Goal: Find specific page/section: Find specific page/section

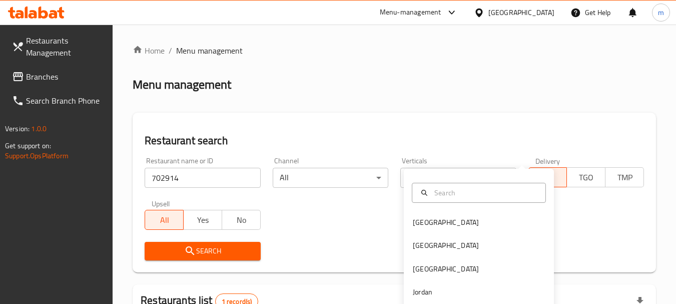
scroll to position [143, 0]
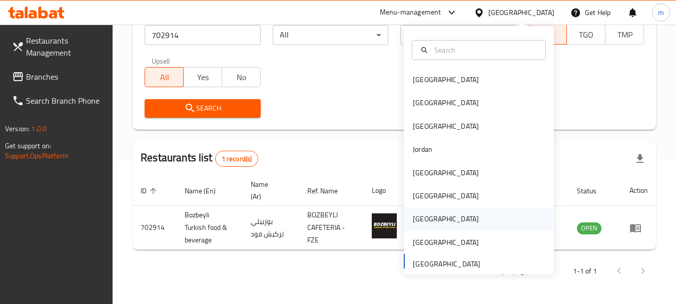
click at [419, 220] on div "Qatar" at bounding box center [446, 218] width 66 height 11
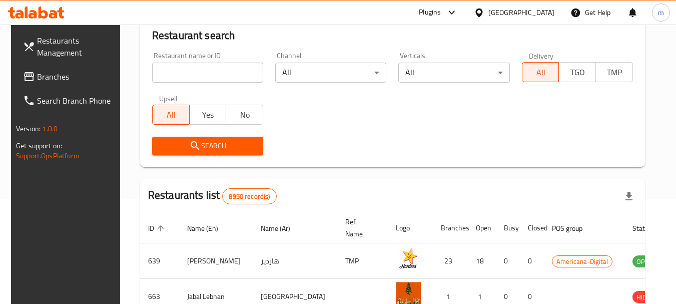
scroll to position [143, 0]
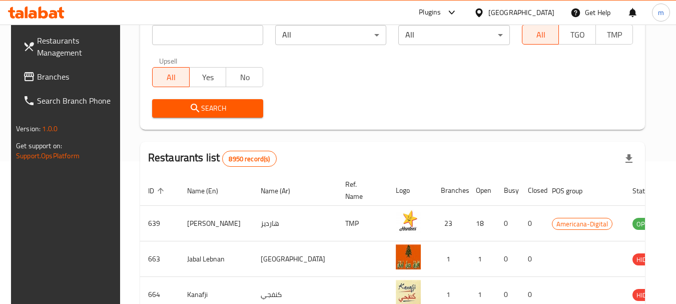
click at [37, 83] on span "Branches" at bounding box center [76, 77] width 79 height 12
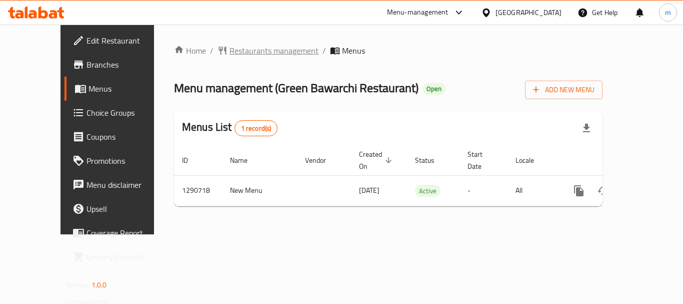
click at [234, 51] on span "Restaurants management" at bounding box center [274, 51] width 89 height 12
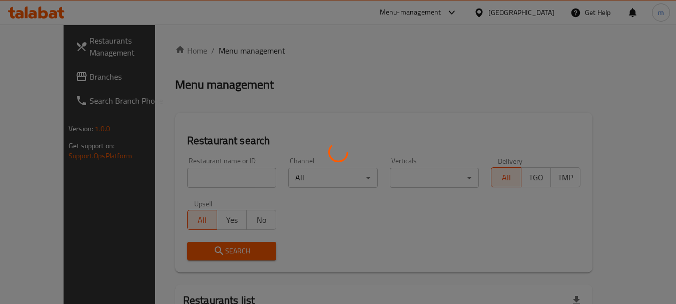
click at [189, 183] on div at bounding box center [338, 152] width 676 height 304
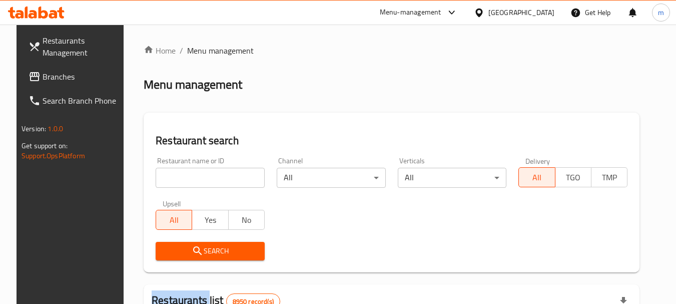
click at [189, 183] on div at bounding box center [338, 152] width 676 height 304
click at [189, 183] on input "search" at bounding box center [210, 178] width 109 height 20
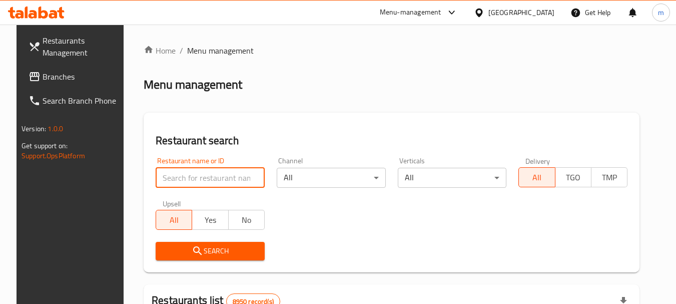
click at [189, 183] on input "search" at bounding box center [210, 178] width 109 height 20
paste input "698354"
type input "698354"
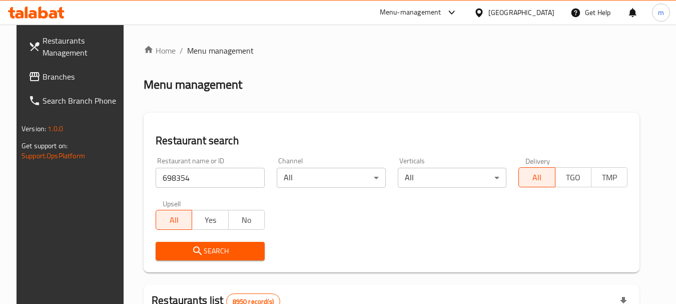
click at [208, 252] on span "Search" at bounding box center [210, 251] width 93 height 13
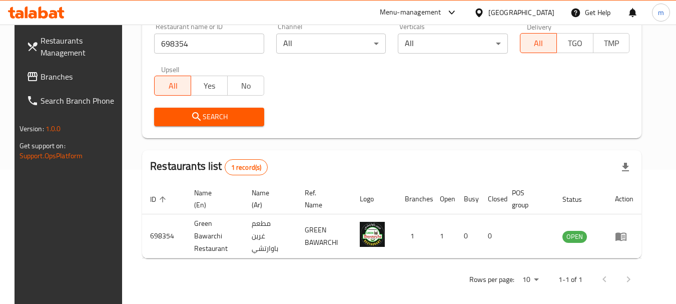
scroll to position [114, 0]
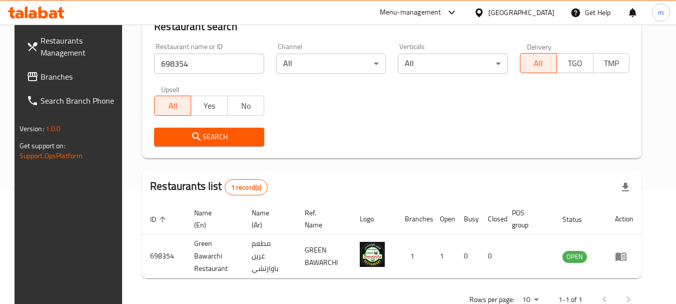
click at [484, 11] on icon at bounding box center [479, 13] width 11 height 11
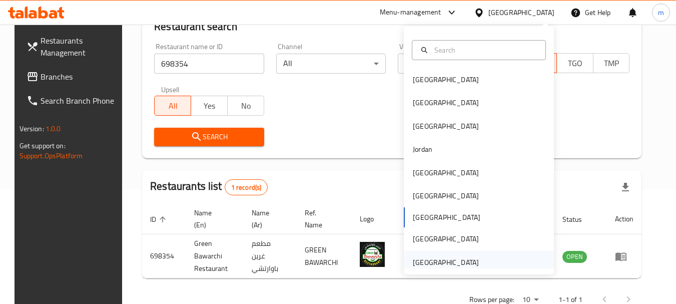
click at [437, 264] on div "[GEOGRAPHIC_DATA]" at bounding box center [446, 262] width 66 height 11
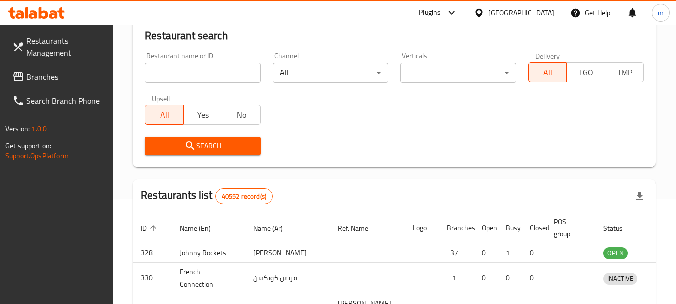
scroll to position [114, 0]
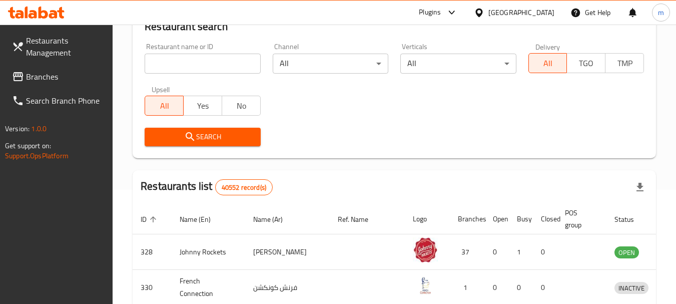
drag, startPoint x: 82, startPoint y: 78, endPoint x: 88, endPoint y: 76, distance: 5.9
click at [82, 78] on span "Branches" at bounding box center [65, 77] width 79 height 12
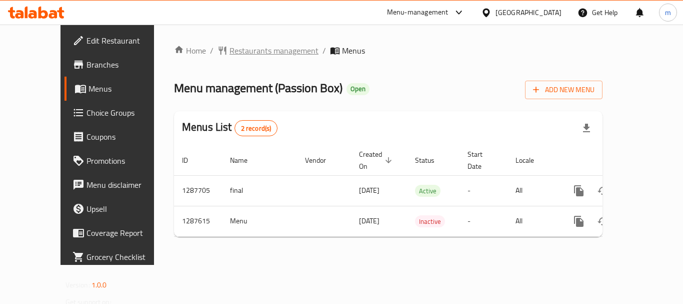
click at [230, 54] on span "Restaurants management" at bounding box center [274, 51] width 89 height 12
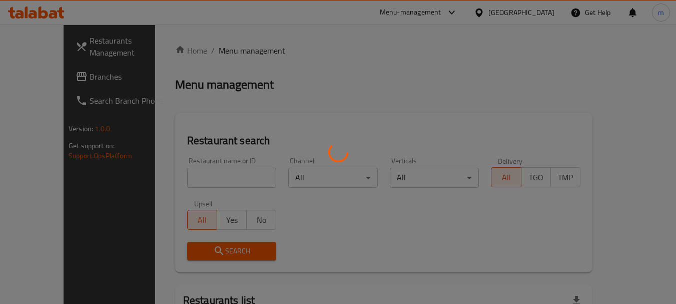
click at [181, 179] on div at bounding box center [338, 152] width 676 height 304
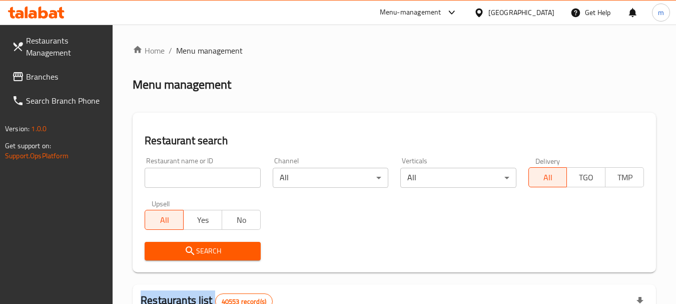
click at [181, 179] on div at bounding box center [338, 152] width 676 height 304
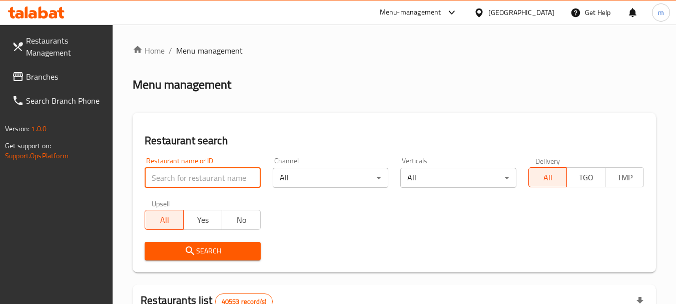
click at [181, 179] on input "search" at bounding box center [203, 178] width 116 height 20
paste input "696809"
type input "696809"
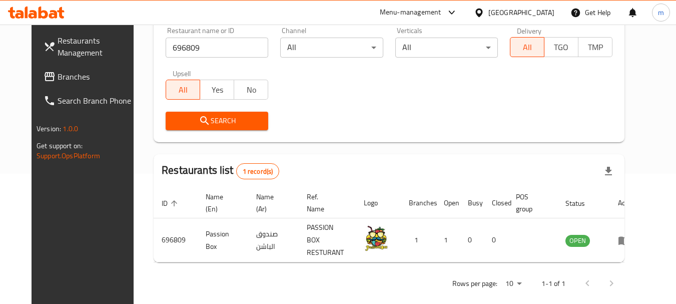
scroll to position [134, 0]
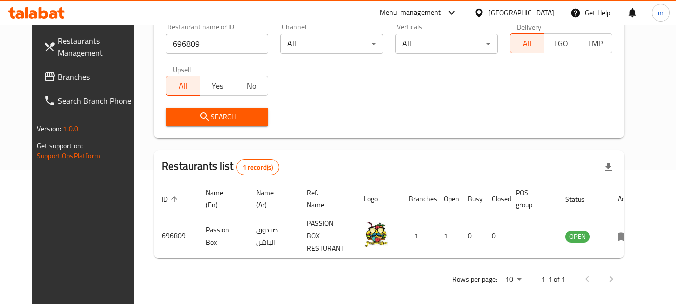
click at [60, 227] on div "Restaurants Management Branches Search Branch Phone Version: 1.0.0 Get support …" at bounding box center [88, 177] width 113 height 304
drag, startPoint x: 37, startPoint y: 76, endPoint x: 45, endPoint y: 76, distance: 8.5
click at [58, 76] on span "Branches" at bounding box center [97, 77] width 79 height 12
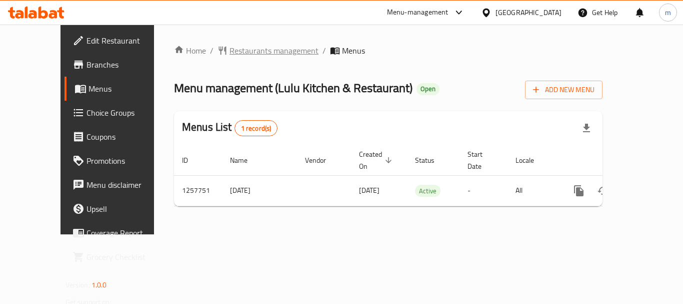
click at [239, 51] on span "Restaurants management" at bounding box center [274, 51] width 89 height 12
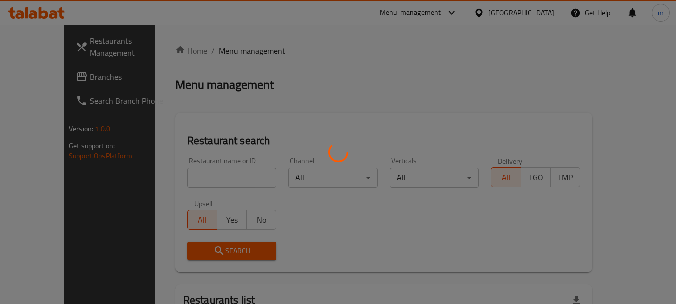
click at [180, 180] on div at bounding box center [338, 152] width 676 height 304
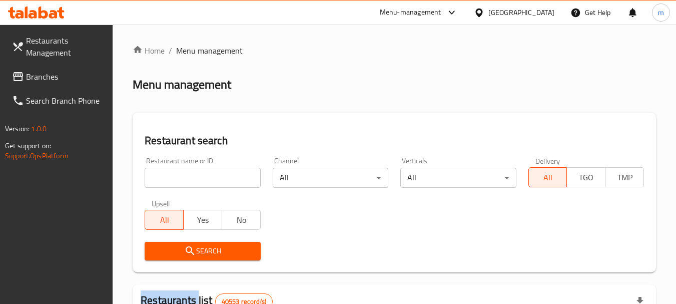
click at [180, 180] on div at bounding box center [338, 152] width 676 height 304
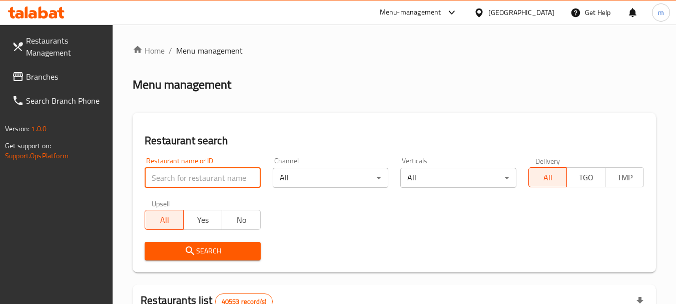
click at [180, 180] on input "search" at bounding box center [203, 178] width 116 height 20
paste input "683623"
type input "683623"
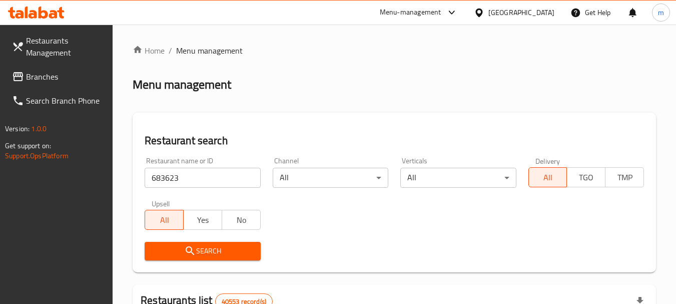
click at [191, 251] on icon "submit" at bounding box center [190, 250] width 9 height 9
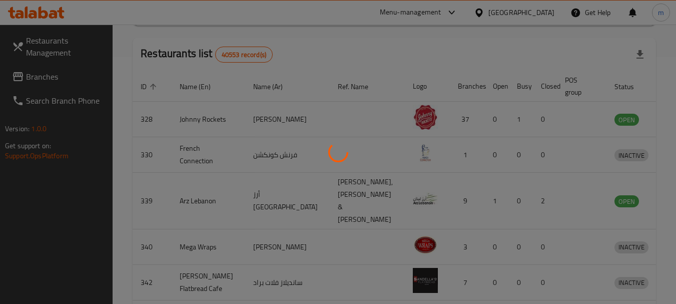
scroll to position [143, 0]
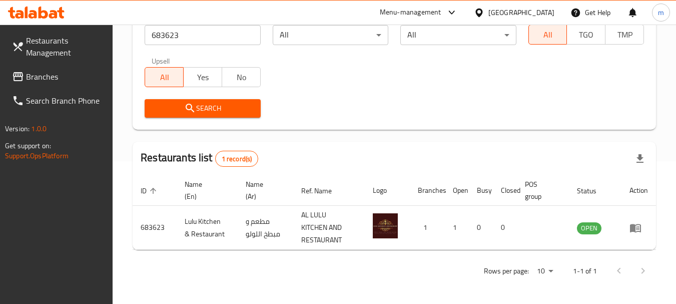
click at [63, 217] on div "Restaurants Management Branches Search Branch Phone Version: 1.0.0 Get support …" at bounding box center [56, 177] width 113 height 304
click at [479, 10] on icon at bounding box center [478, 12] width 7 height 9
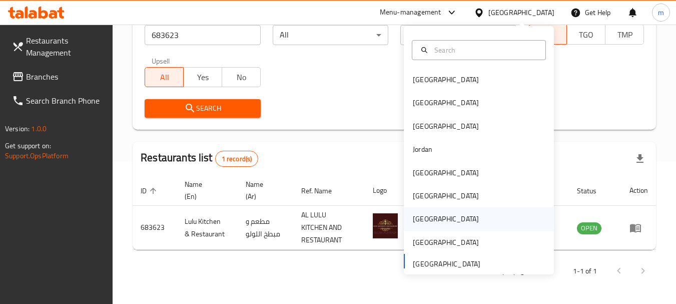
click at [420, 214] on div "Qatar" at bounding box center [446, 218] width 66 height 11
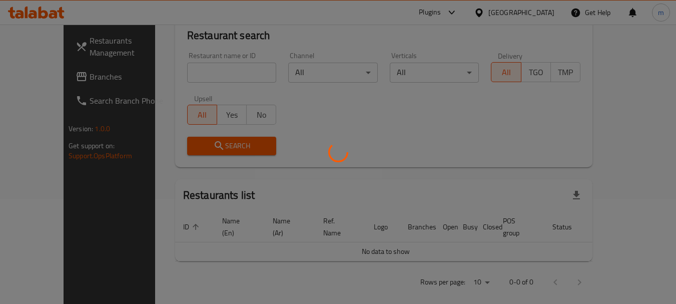
scroll to position [143, 0]
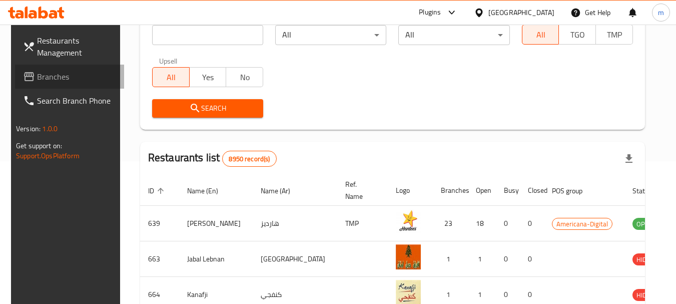
click at [58, 73] on span "Branches" at bounding box center [76, 77] width 79 height 12
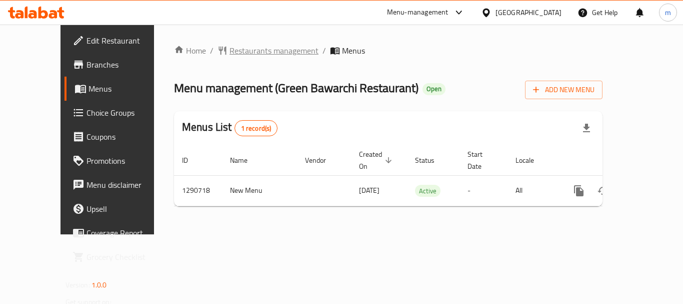
click at [230, 48] on span "Restaurants management" at bounding box center [274, 51] width 89 height 12
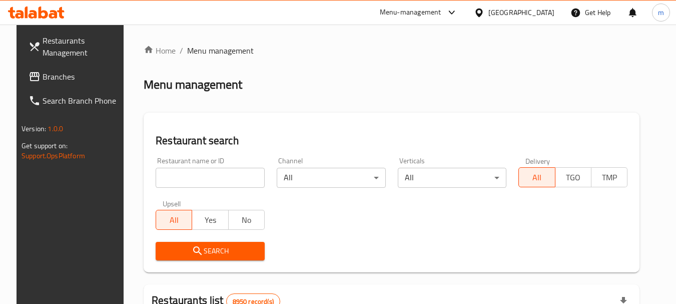
click at [191, 177] on div at bounding box center [338, 152] width 676 height 304
click at [182, 179] on input "search" at bounding box center [210, 178] width 109 height 20
paste input "698354"
type input "698354"
click at [192, 253] on icon "submit" at bounding box center [198, 251] width 12 height 12
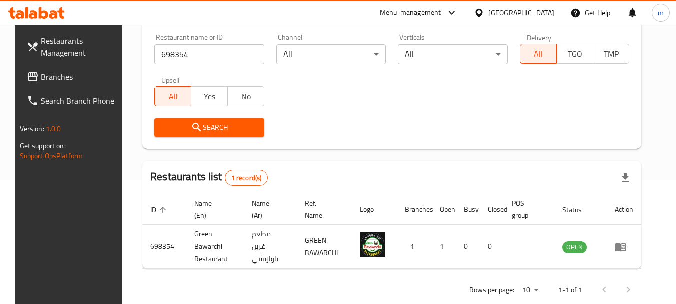
scroll to position [134, 0]
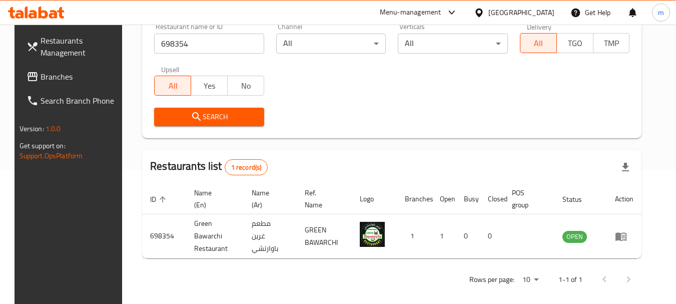
click at [63, 225] on div "Restaurants Management Branches Search Branch Phone Version: 1.0.0 Get support …" at bounding box center [71, 177] width 113 height 304
click at [484, 11] on icon at bounding box center [479, 13] width 11 height 11
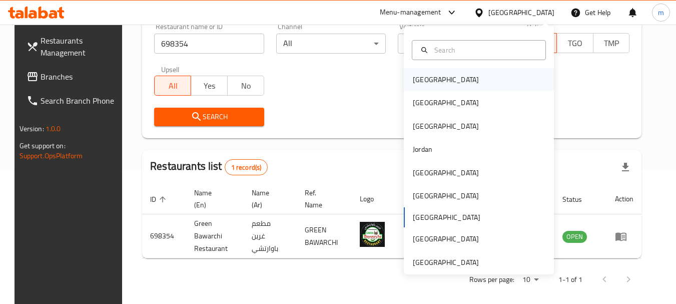
click at [419, 83] on div "[GEOGRAPHIC_DATA]" at bounding box center [446, 79] width 66 height 11
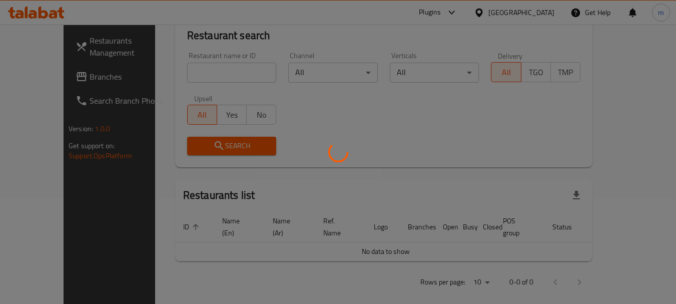
scroll to position [134, 0]
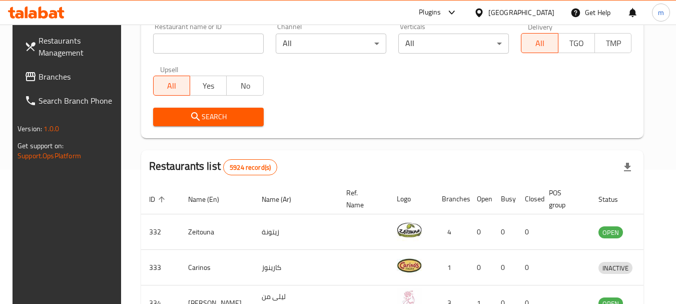
click at [54, 78] on span "Branches" at bounding box center [78, 77] width 79 height 12
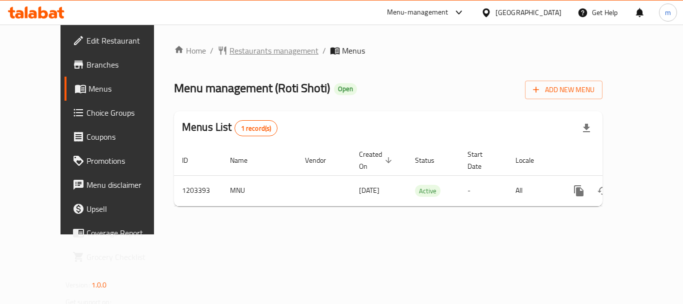
click at [235, 54] on span "Restaurants management" at bounding box center [274, 51] width 89 height 12
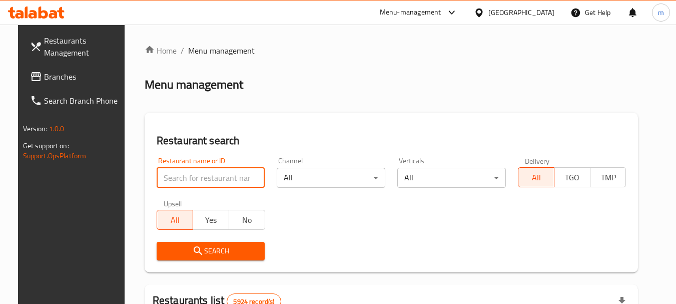
paste input "669571"
type input "669571"
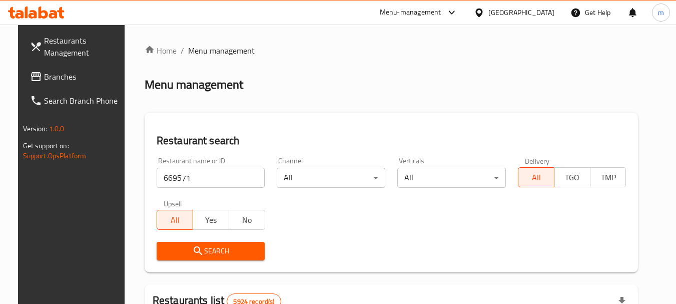
click at [194, 252] on icon "submit" at bounding box center [198, 251] width 12 height 12
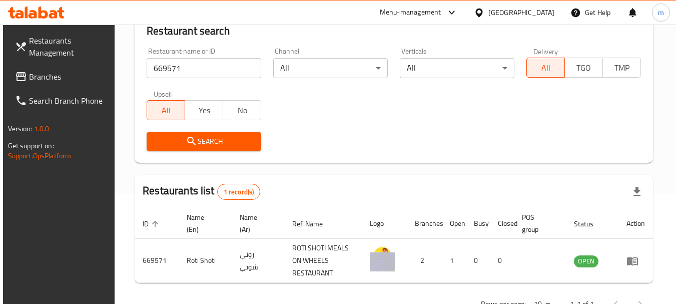
scroll to position [143, 0]
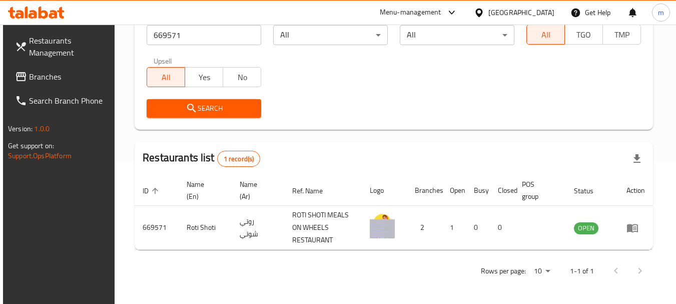
click at [56, 81] on span "Branches" at bounding box center [68, 77] width 79 height 12
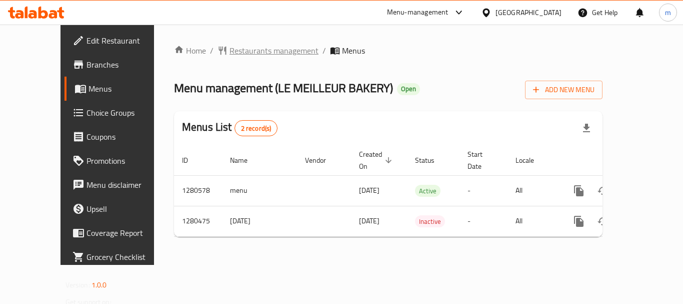
click at [238, 52] on span "Restaurants management" at bounding box center [274, 51] width 89 height 12
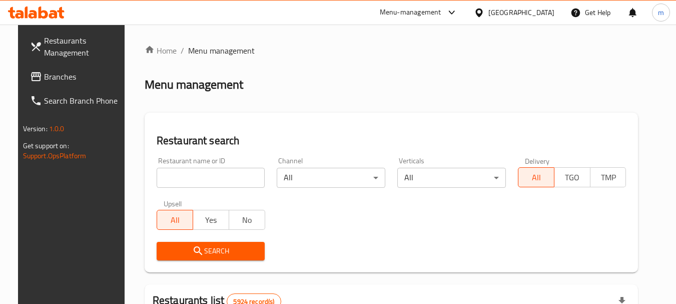
click at [193, 182] on input "search" at bounding box center [211, 178] width 109 height 20
paste input "693846"
type input "693846"
click at [195, 251] on icon "submit" at bounding box center [198, 251] width 12 height 12
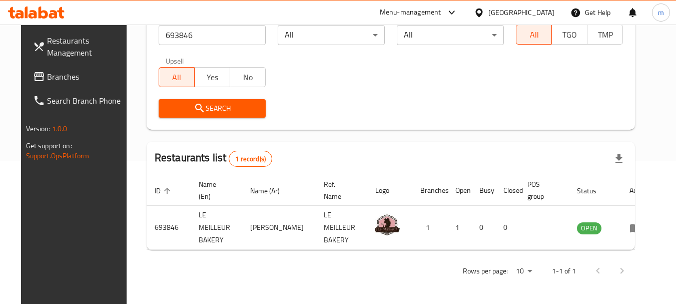
scroll to position [134, 0]
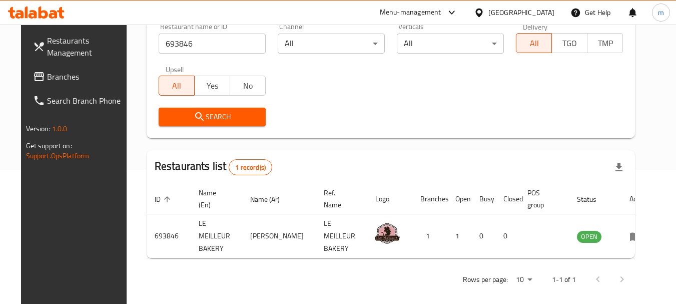
click at [484, 12] on icon at bounding box center [479, 13] width 11 height 11
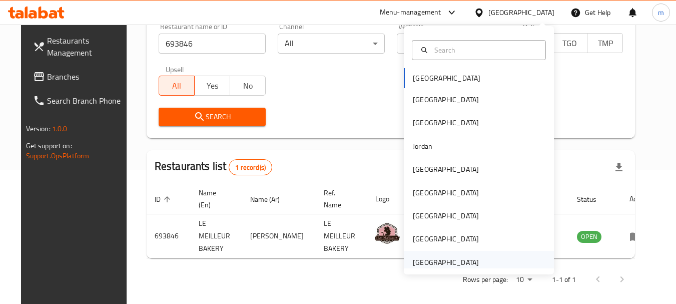
click at [426, 266] on div "[GEOGRAPHIC_DATA]" at bounding box center [446, 262] width 66 height 11
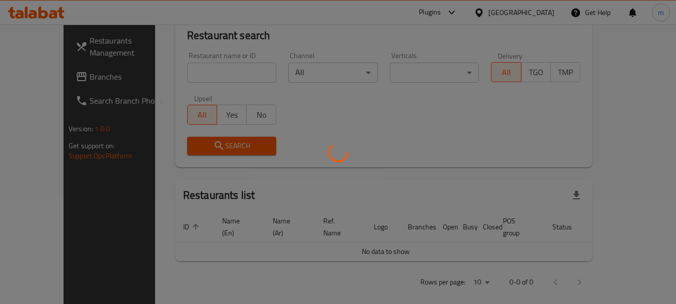
scroll to position [134, 0]
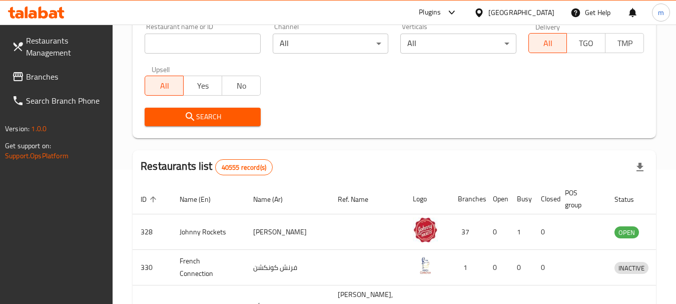
click at [50, 78] on span "Branches" at bounding box center [65, 77] width 79 height 12
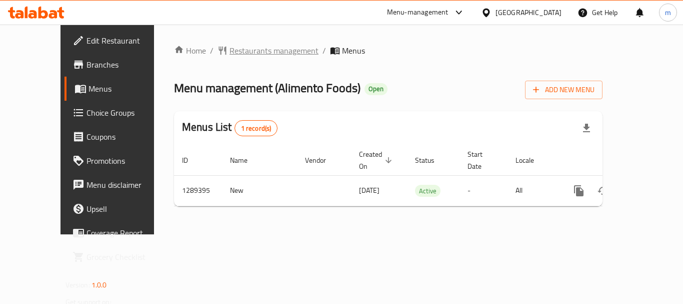
click at [230, 52] on span "Restaurants management" at bounding box center [274, 51] width 89 height 12
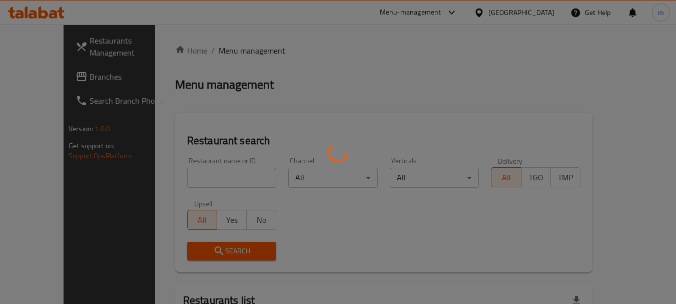
click at [199, 182] on div at bounding box center [338, 152] width 676 height 304
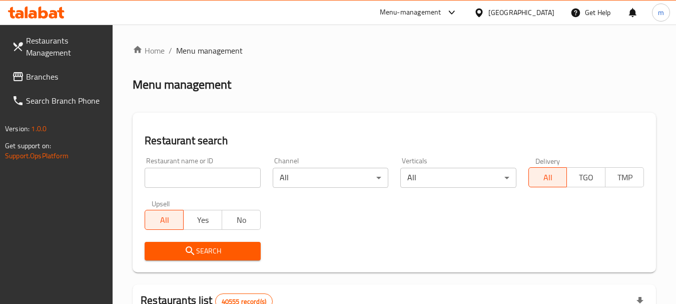
click at [197, 182] on input "search" at bounding box center [203, 178] width 116 height 20
paste input "697661"
type input "697661"
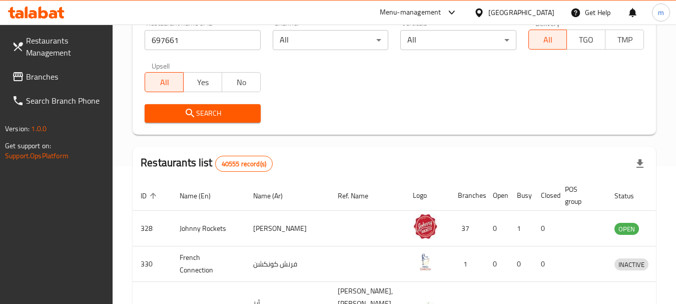
scroll to position [150, 0]
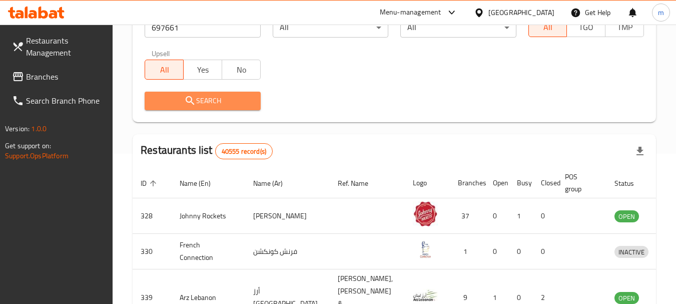
click at [212, 96] on span "Search" at bounding box center [203, 101] width 100 height 13
click at [212, 95] on div at bounding box center [338, 152] width 676 height 304
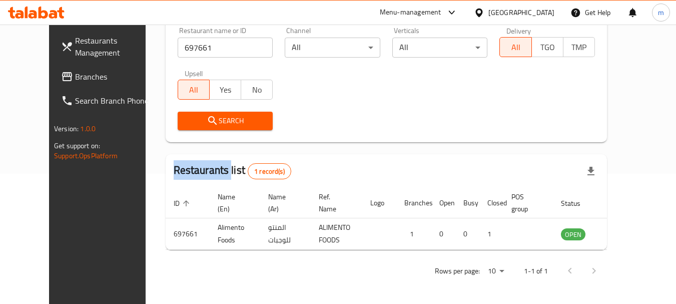
scroll to position [134, 0]
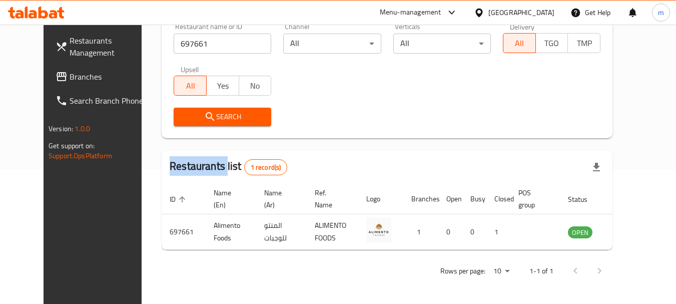
click at [480, 11] on icon at bounding box center [479, 13] width 11 height 11
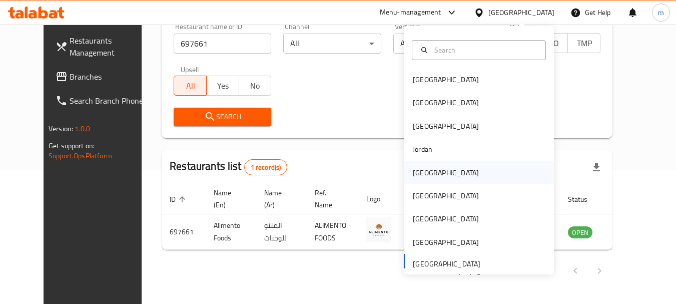
click at [425, 176] on div "Kuwait" at bounding box center [446, 172] width 66 height 11
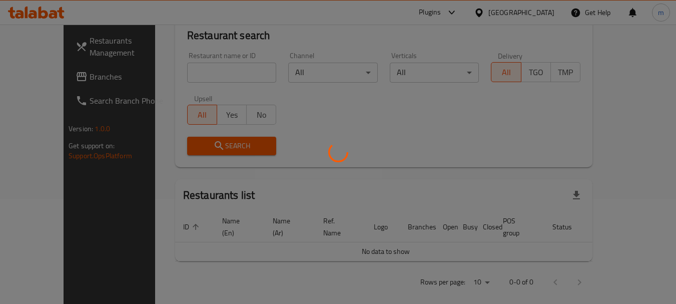
scroll to position [134, 0]
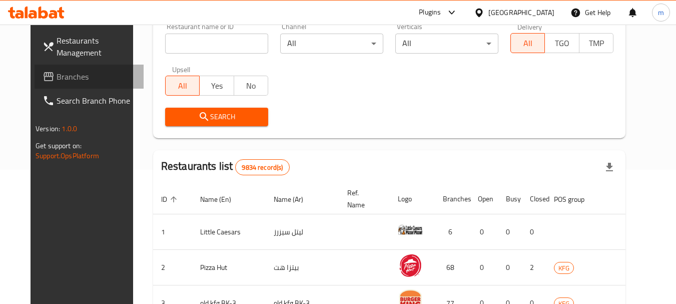
click at [59, 73] on span "Branches" at bounding box center [96, 77] width 79 height 12
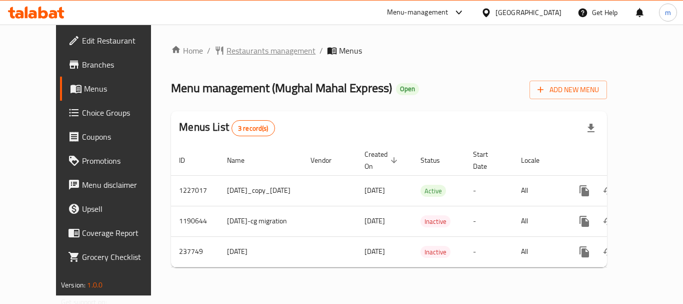
click at [239, 55] on span "Restaurants management" at bounding box center [271, 51] width 89 height 12
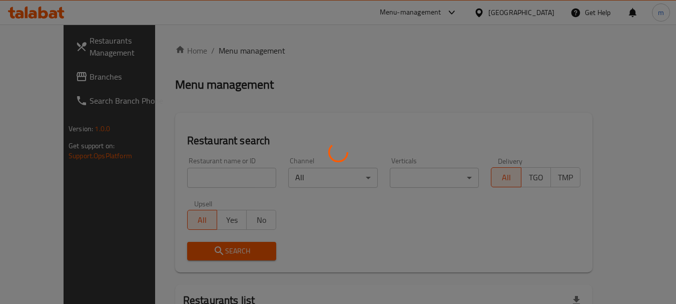
click at [180, 179] on div at bounding box center [338, 152] width 676 height 304
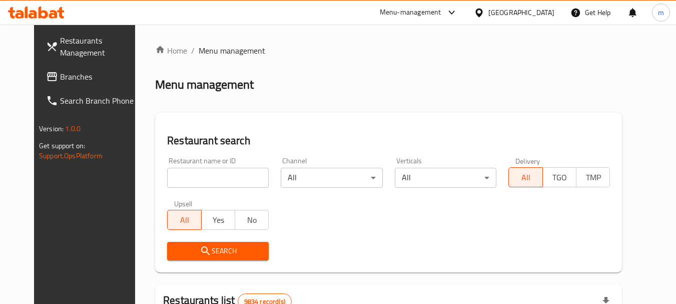
click at [180, 179] on input "search" at bounding box center [218, 178] width 102 height 20
paste input "626776"
type input "626776"
click at [200, 253] on icon "submit" at bounding box center [206, 251] width 12 height 12
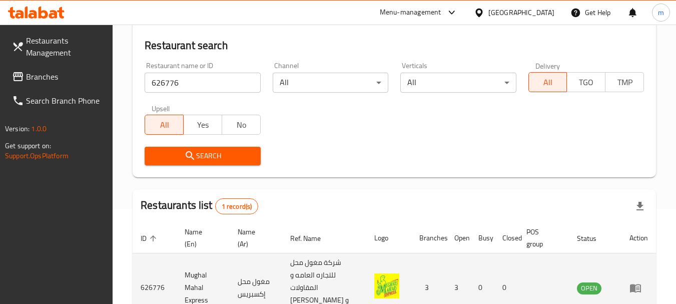
scroll to position [168, 0]
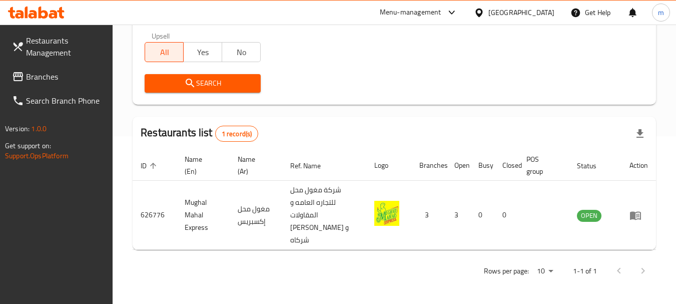
drag, startPoint x: 522, startPoint y: 7, endPoint x: 527, endPoint y: 14, distance: 8.6
click at [488, 7] on div at bounding box center [481, 12] width 15 height 11
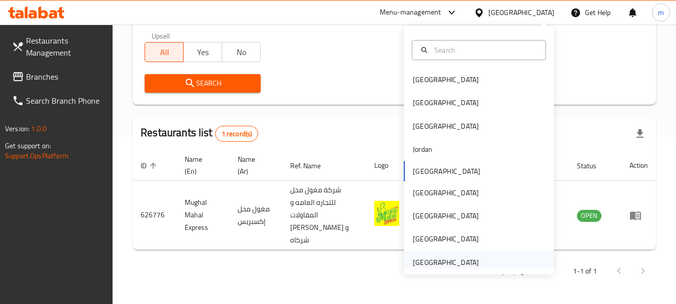
click at [425, 261] on div "[GEOGRAPHIC_DATA]" at bounding box center [446, 262] width 66 height 11
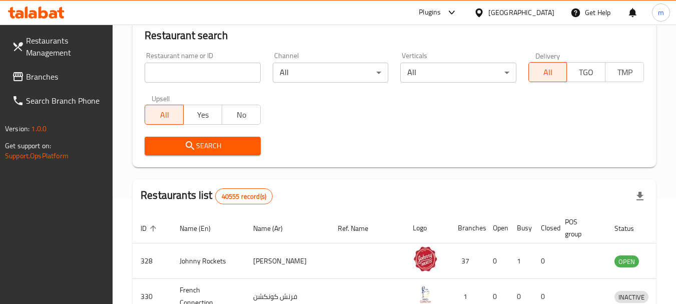
scroll to position [168, 0]
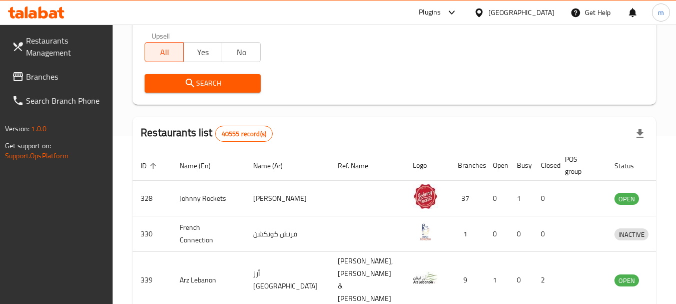
click at [48, 76] on span "Branches" at bounding box center [65, 77] width 79 height 12
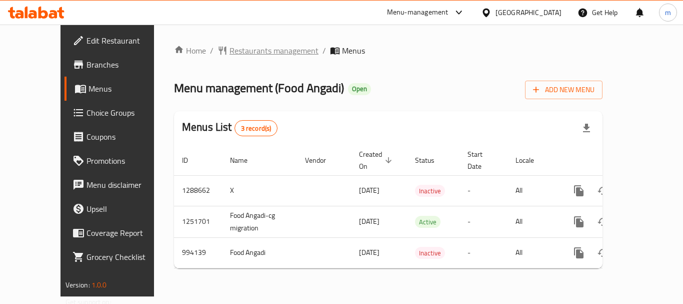
click at [240, 52] on span "Restaurants management" at bounding box center [274, 51] width 89 height 12
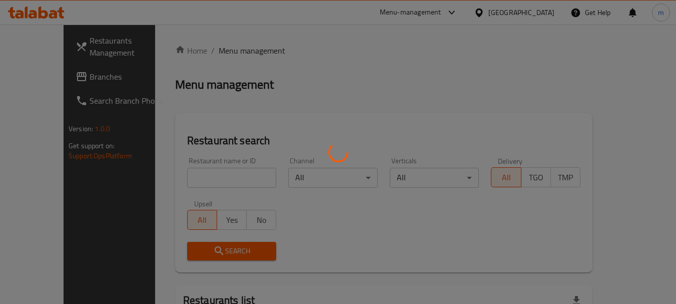
click at [189, 171] on div at bounding box center [338, 152] width 676 height 304
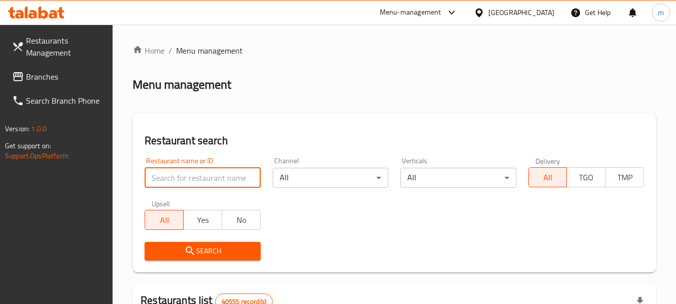
click at [187, 175] on input "search" at bounding box center [203, 178] width 116 height 20
paste input "660366"
type input "660366"
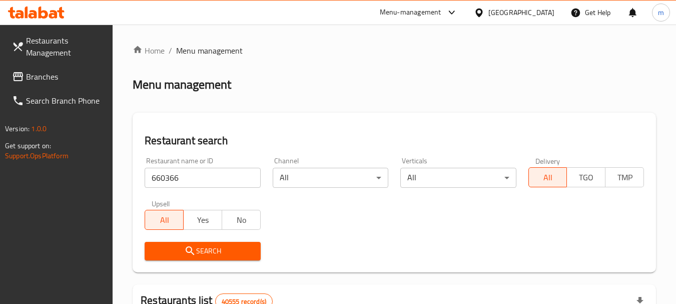
click at [215, 252] on span "Search" at bounding box center [203, 251] width 100 height 13
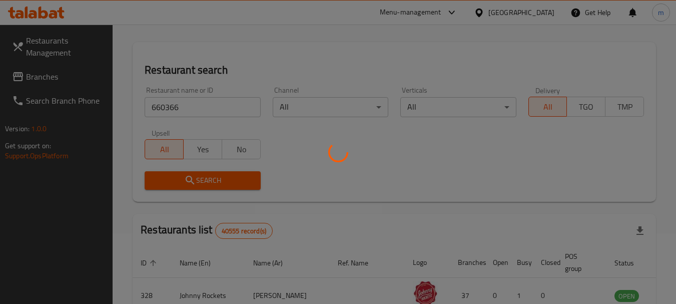
scroll to position [100, 0]
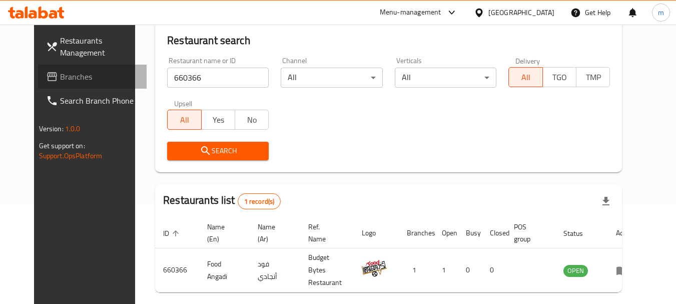
click at [60, 73] on span "Branches" at bounding box center [99, 77] width 79 height 12
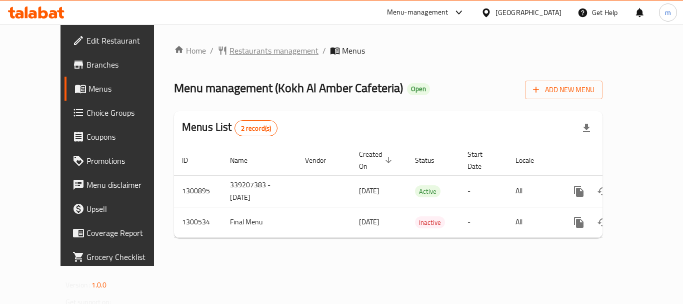
click at [232, 51] on span "Restaurants management" at bounding box center [274, 51] width 89 height 12
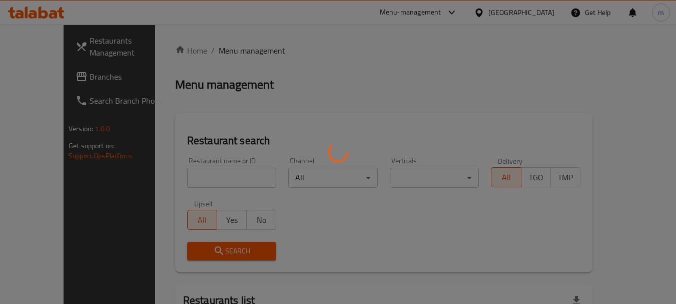
click at [203, 170] on div at bounding box center [338, 152] width 676 height 304
click at [192, 180] on div at bounding box center [338, 152] width 676 height 304
click at [192, 179] on div at bounding box center [338, 152] width 676 height 304
click at [191, 178] on div at bounding box center [338, 152] width 676 height 304
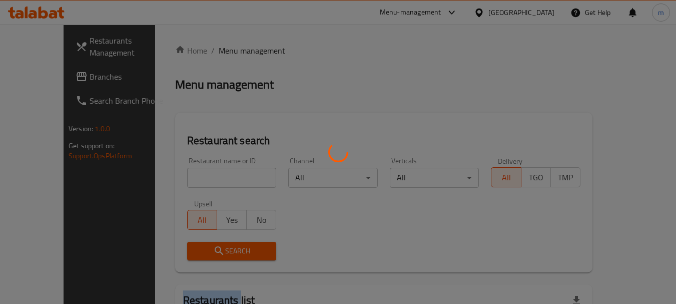
click at [191, 178] on div at bounding box center [338, 152] width 676 height 304
click at [190, 178] on div at bounding box center [338, 152] width 676 height 304
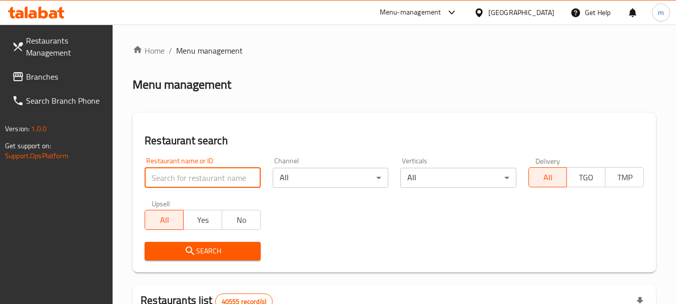
click at [189, 177] on input "search" at bounding box center [203, 178] width 116 height 20
paste input "701177"
type input "701177"
drag, startPoint x: 221, startPoint y: 249, endPoint x: 276, endPoint y: 223, distance: 61.5
click at [221, 249] on span "Search" at bounding box center [203, 251] width 100 height 13
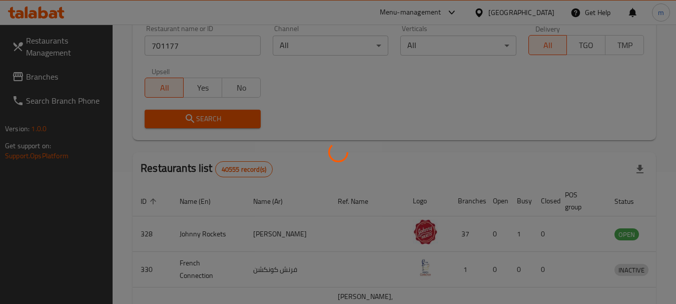
scroll to position [143, 0]
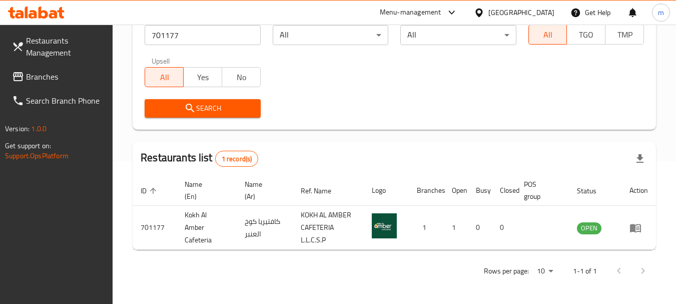
drag, startPoint x: 56, startPoint y: 82, endPoint x: 74, endPoint y: 81, distance: 18.0
click at [56, 82] on span "Branches" at bounding box center [65, 77] width 79 height 12
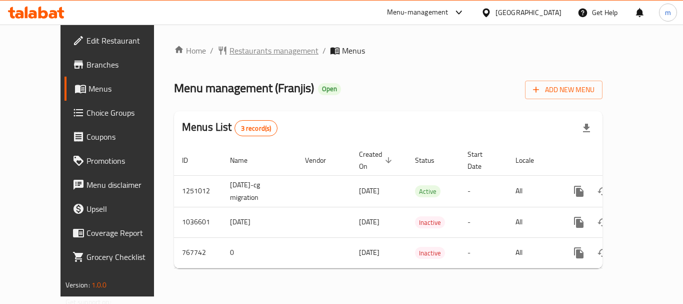
click at [230, 50] on span "Restaurants management" at bounding box center [274, 51] width 89 height 12
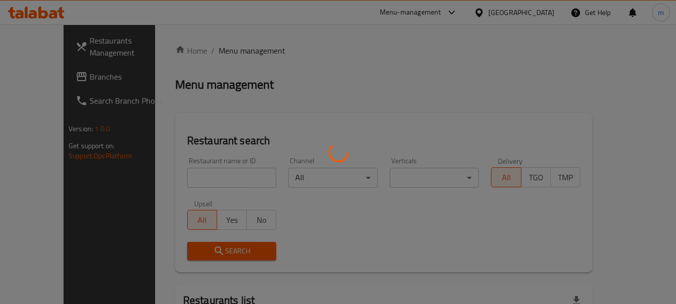
click at [174, 185] on div at bounding box center [338, 152] width 676 height 304
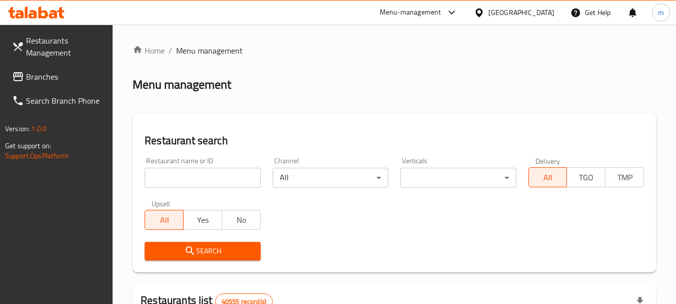
click at [177, 180] on div at bounding box center [338, 152] width 676 height 304
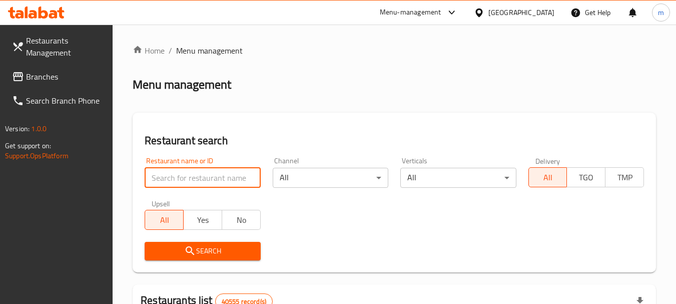
click at [177, 180] on input "search" at bounding box center [203, 178] width 116 height 20
paste input "650867"
type input "650867"
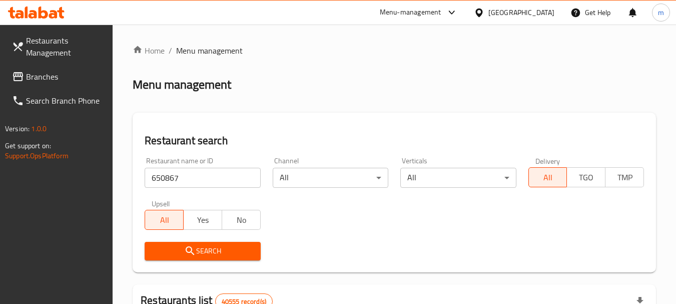
click at [194, 245] on icon "submit" at bounding box center [190, 251] width 12 height 12
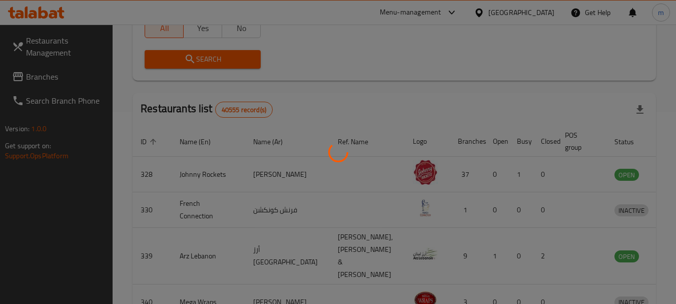
scroll to position [143, 0]
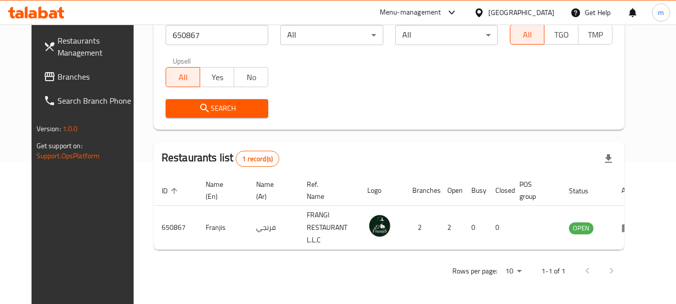
click at [502, 13] on div "[GEOGRAPHIC_DATA]" at bounding box center [521, 12] width 66 height 11
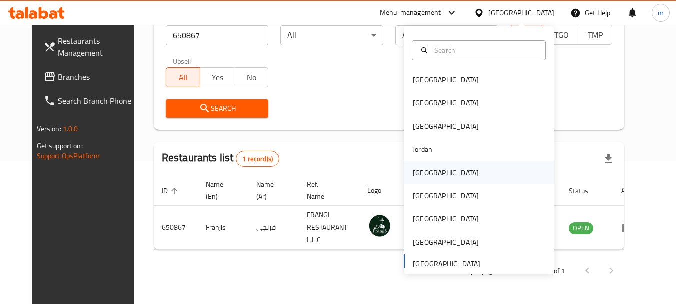
click at [422, 174] on div "[GEOGRAPHIC_DATA]" at bounding box center [446, 172] width 66 height 11
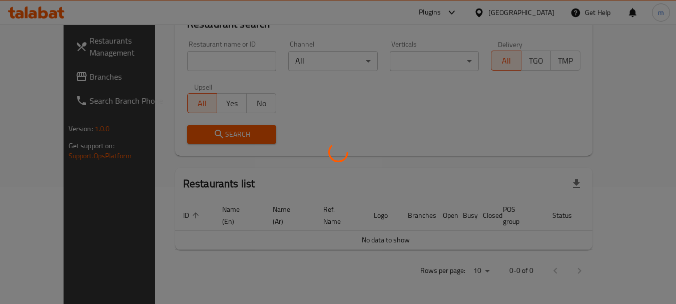
scroll to position [105, 0]
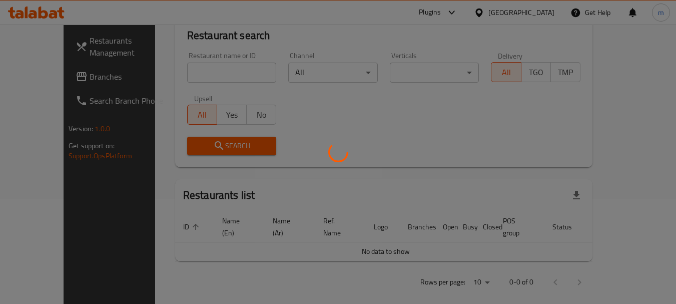
click at [46, 78] on div at bounding box center [338, 152] width 676 height 304
click at [51, 78] on div at bounding box center [338, 152] width 676 height 304
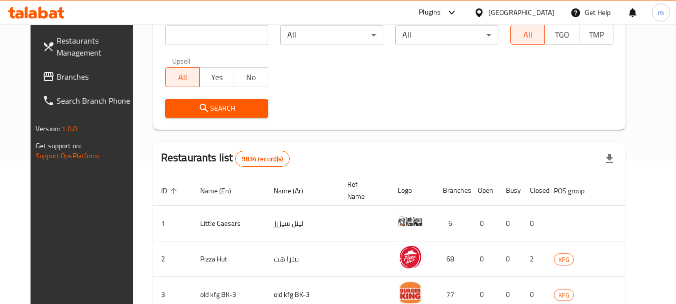
click at [68, 75] on span "Branches" at bounding box center [96, 77] width 79 height 12
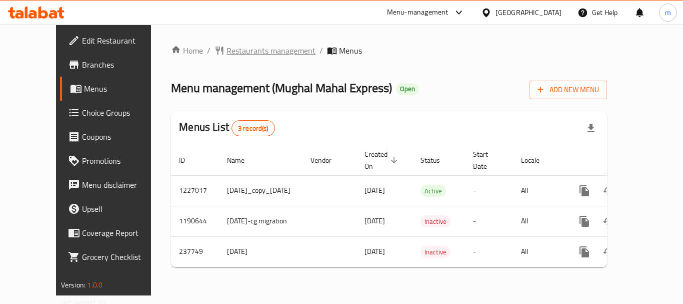
click at [227, 53] on span "Restaurants management" at bounding box center [271, 51] width 89 height 12
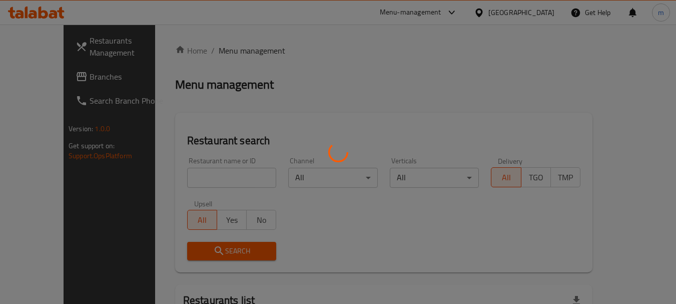
click at [191, 188] on div at bounding box center [338, 152] width 676 height 304
click at [186, 181] on div at bounding box center [338, 152] width 676 height 304
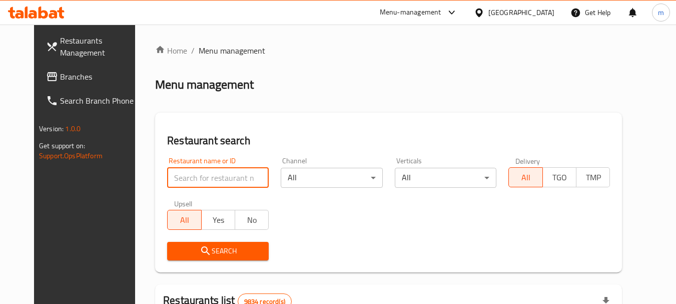
click at [186, 181] on input "search" at bounding box center [218, 178] width 102 height 20
paste input "626776"
type input "626776"
click at [200, 245] on icon "submit" at bounding box center [206, 251] width 12 height 12
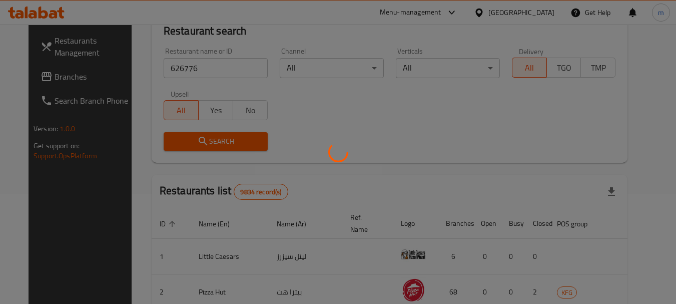
scroll to position [168, 0]
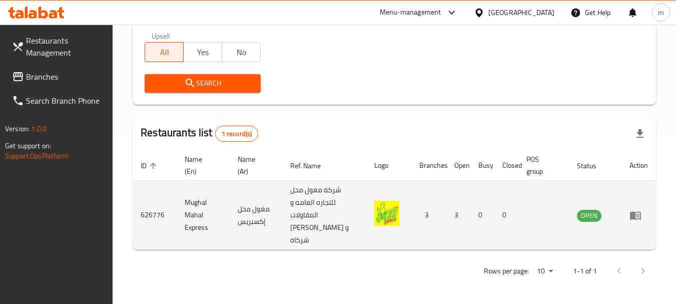
click at [383, 219] on img "enhanced table" at bounding box center [386, 213] width 25 height 25
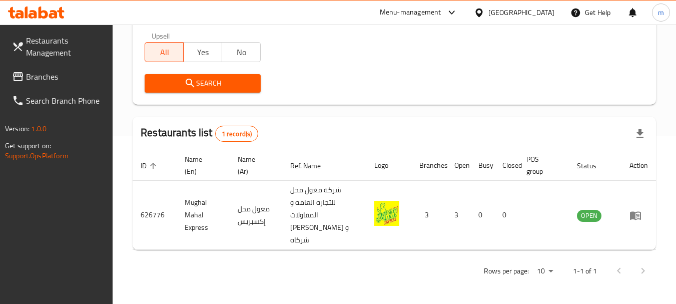
drag, startPoint x: 521, startPoint y: 10, endPoint x: 531, endPoint y: 20, distance: 13.8
click at [482, 10] on icon at bounding box center [478, 12] width 7 height 9
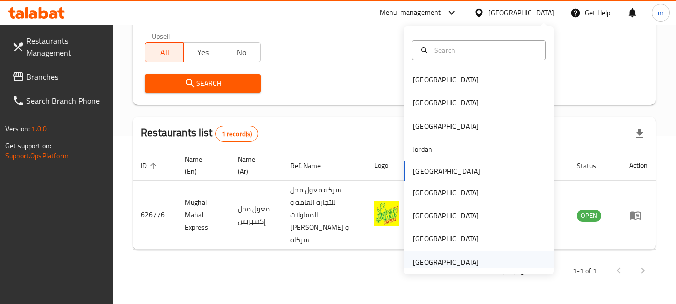
click at [427, 261] on div "[GEOGRAPHIC_DATA]" at bounding box center [446, 262] width 66 height 11
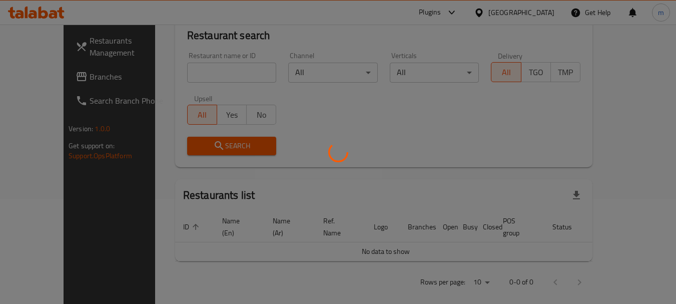
scroll to position [168, 0]
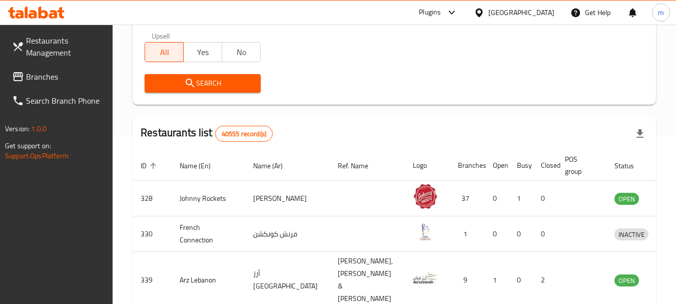
click at [66, 74] on span "Branches" at bounding box center [65, 77] width 79 height 12
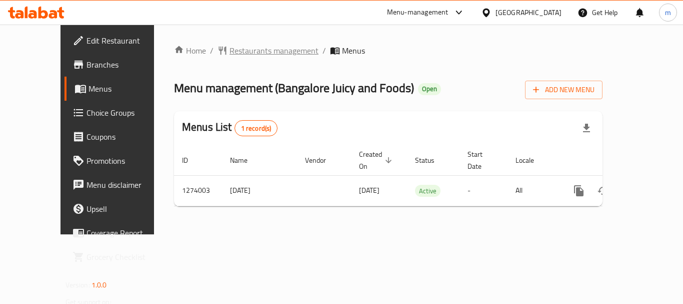
click at [233, 50] on span "Restaurants management" at bounding box center [274, 51] width 89 height 12
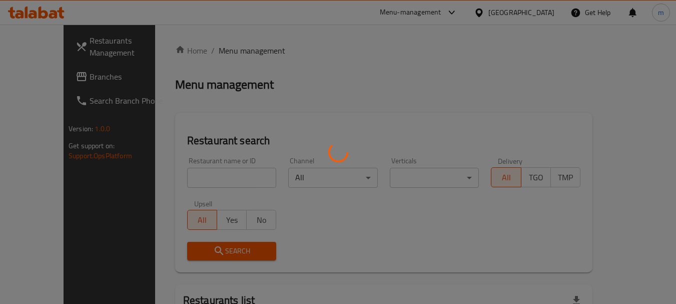
click at [190, 178] on div at bounding box center [338, 152] width 676 height 304
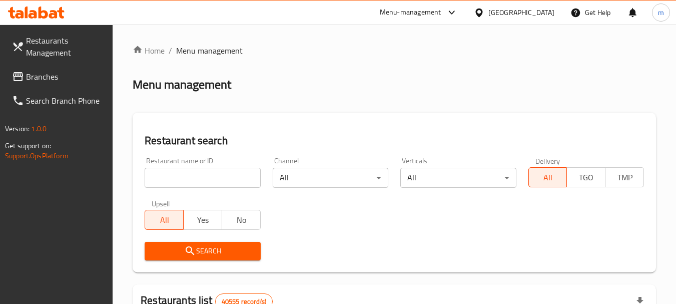
click at [189, 178] on div at bounding box center [338, 152] width 676 height 304
click at [189, 178] on input "search" at bounding box center [203, 178] width 116 height 20
paste input "691027"
type input "691027"
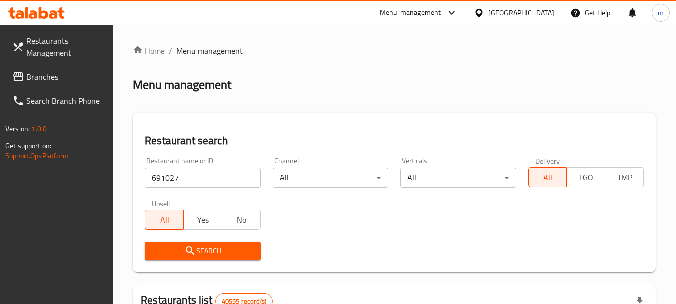
click at [204, 245] on span "Search" at bounding box center [203, 251] width 100 height 13
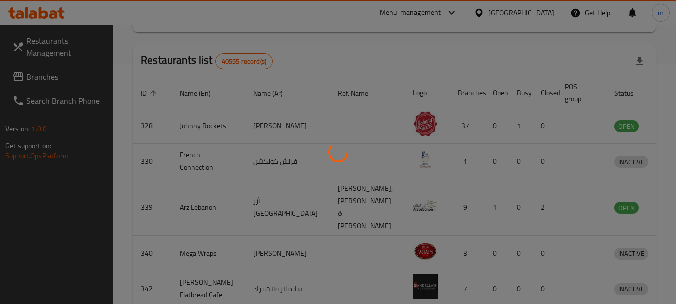
scroll to position [143, 0]
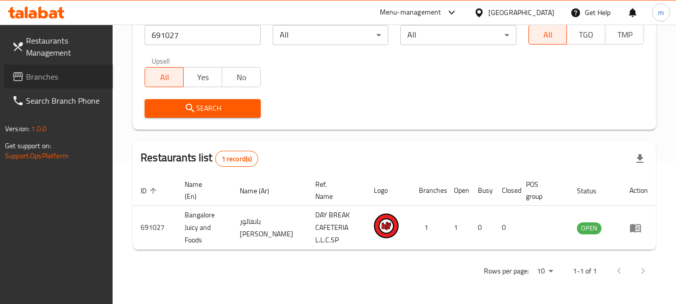
click at [51, 78] on span "Branches" at bounding box center [65, 77] width 79 height 12
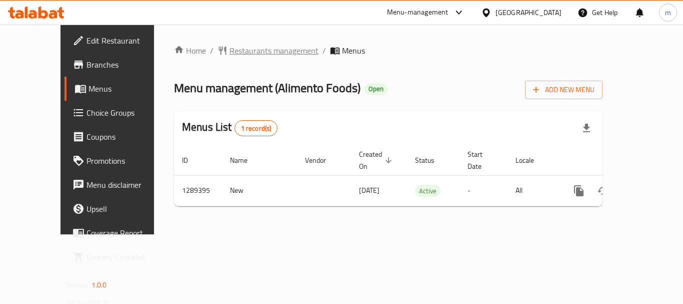
click at [254, 54] on span "Restaurants management" at bounding box center [274, 51] width 89 height 12
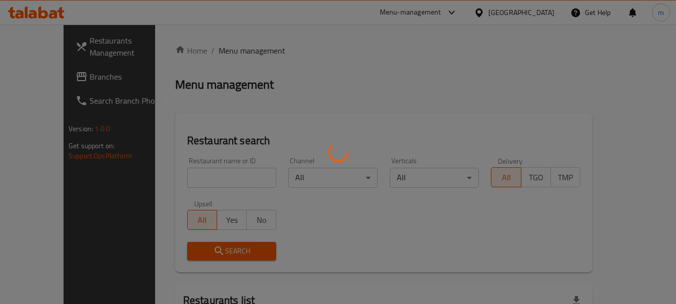
click at [193, 181] on div at bounding box center [338, 152] width 676 height 304
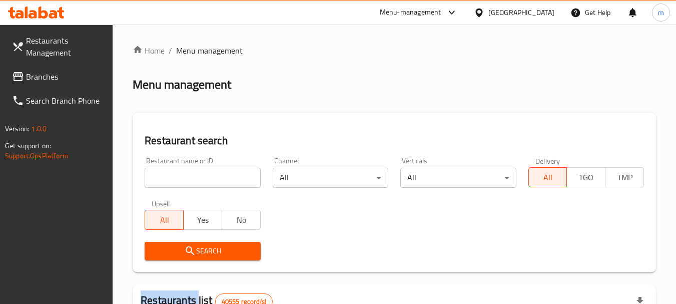
click at [193, 181] on div at bounding box center [338, 152] width 676 height 304
click at [193, 181] on input "search" at bounding box center [203, 178] width 116 height 20
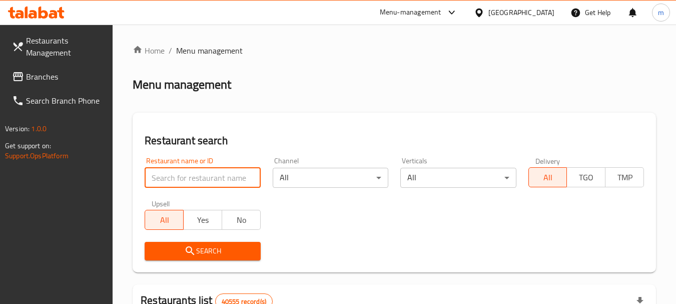
paste input "697661"
type input "697661"
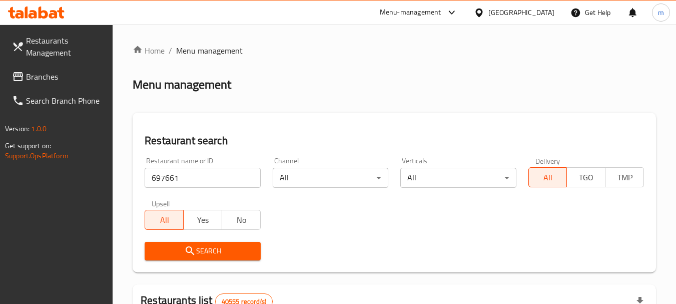
click at [192, 245] on icon "submit" at bounding box center [190, 251] width 12 height 12
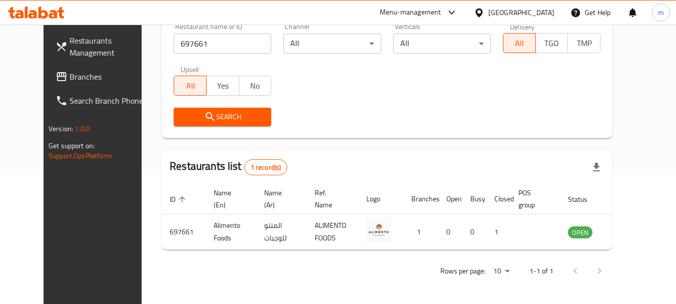
scroll to position [130, 0]
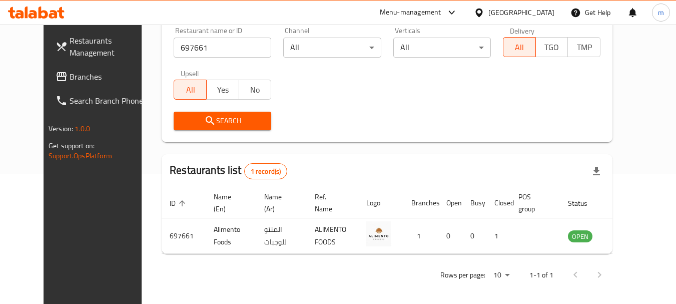
click at [57, 75] on icon at bounding box center [62, 76] width 10 height 9
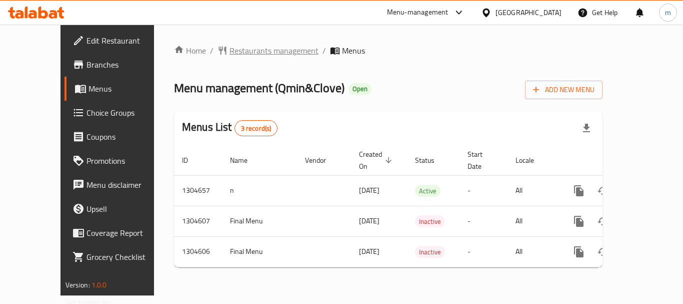
click at [230, 53] on span "Restaurants management" at bounding box center [274, 51] width 89 height 12
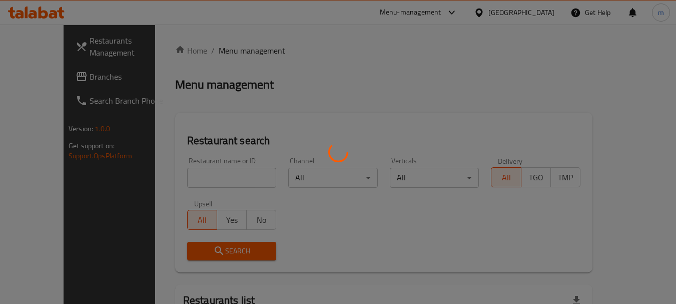
click at [202, 181] on div at bounding box center [338, 152] width 676 height 304
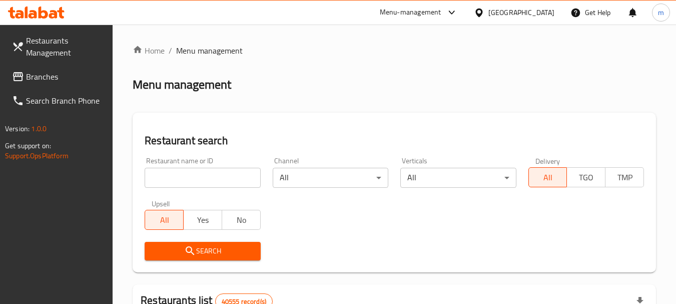
click at [186, 180] on div at bounding box center [338, 152] width 676 height 304
click at [186, 180] on input "search" at bounding box center [203, 178] width 116 height 20
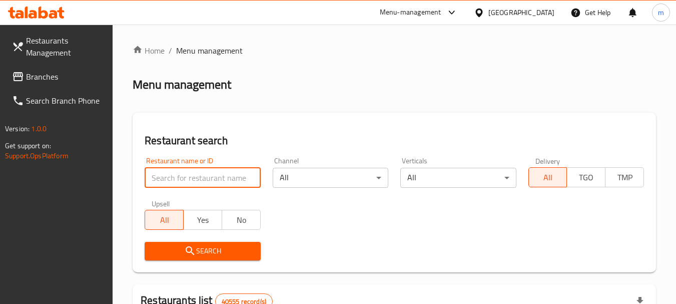
drag, startPoint x: 186, startPoint y: 180, endPoint x: 192, endPoint y: 175, distance: 7.1
click at [186, 180] on input "search" at bounding box center [203, 178] width 116 height 20
paste input "703305"
type input "703305"
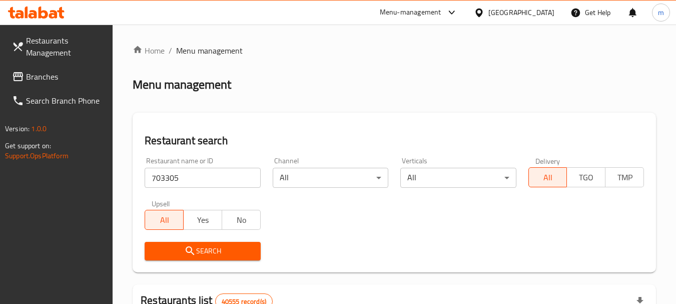
click at [212, 249] on span "Search" at bounding box center [203, 251] width 100 height 13
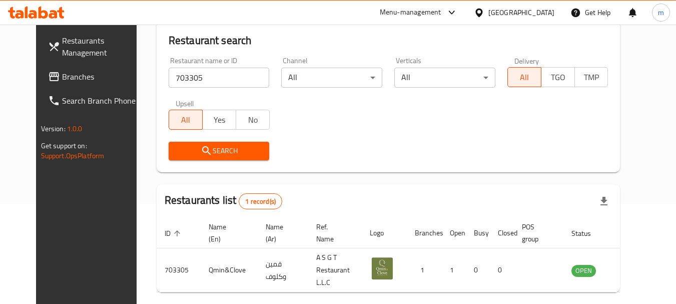
scroll to position [130, 0]
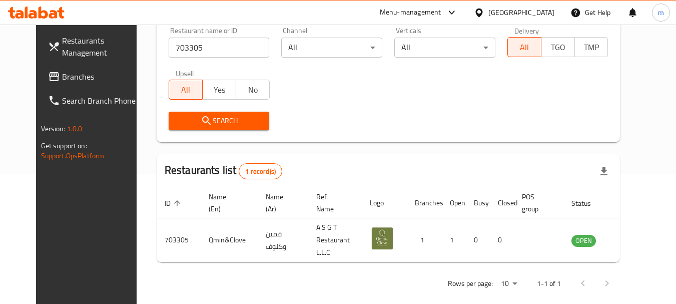
click at [62, 75] on span "Branches" at bounding box center [101, 77] width 79 height 12
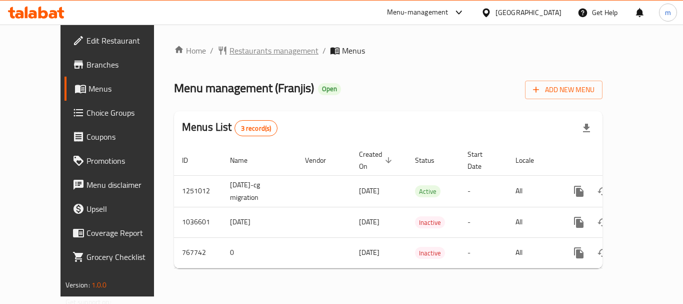
click at [230, 52] on span "Restaurants management" at bounding box center [274, 51] width 89 height 12
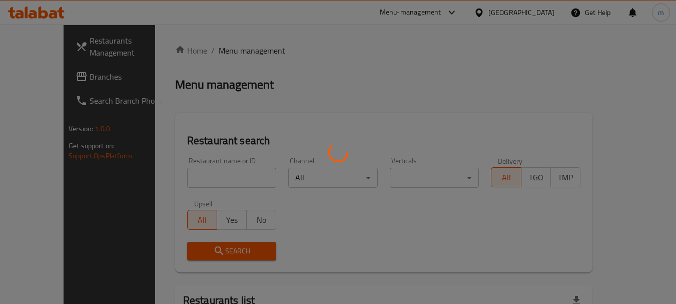
click at [185, 175] on div at bounding box center [338, 152] width 676 height 304
click at [182, 177] on div at bounding box center [338, 152] width 676 height 304
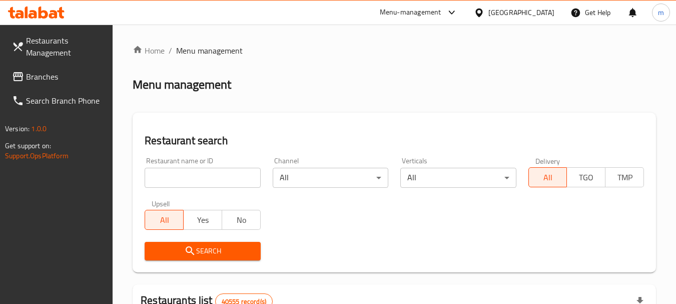
click at [182, 177] on input "search" at bounding box center [203, 178] width 116 height 20
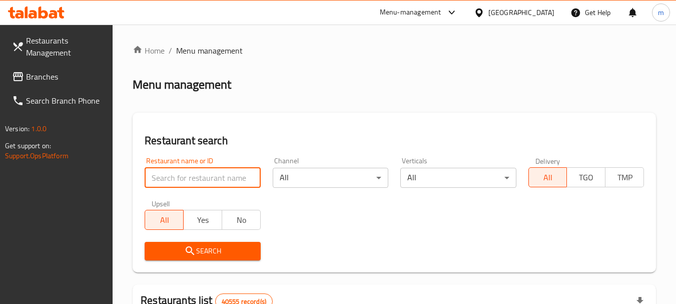
paste input "650867"
type input "650867"
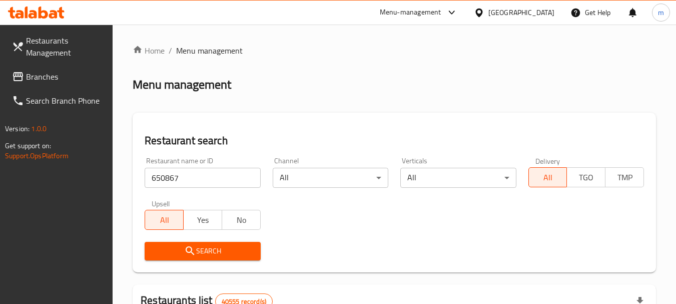
click at [197, 248] on span "Search" at bounding box center [203, 251] width 100 height 13
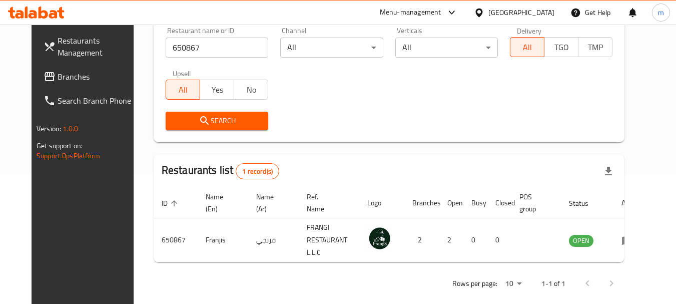
scroll to position [143, 0]
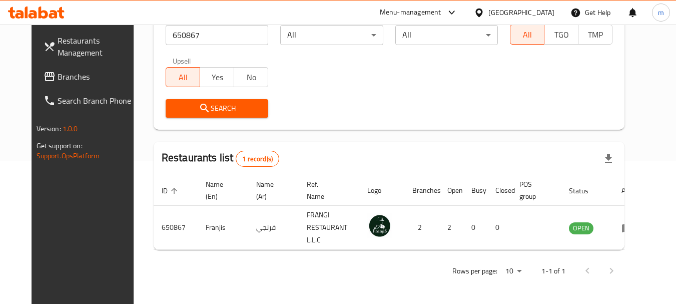
click at [58, 76] on span "Branches" at bounding box center [97, 77] width 79 height 12
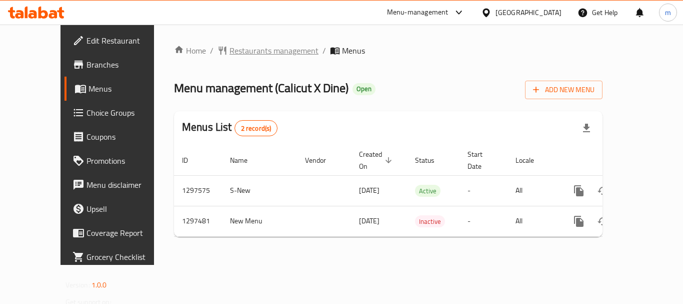
click at [230, 53] on span "Restaurants management" at bounding box center [274, 51] width 89 height 12
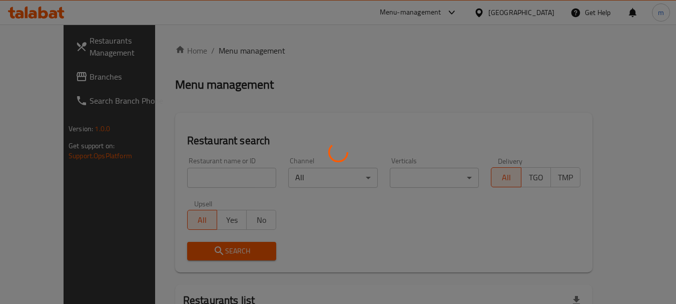
click at [202, 181] on div at bounding box center [338, 152] width 676 height 304
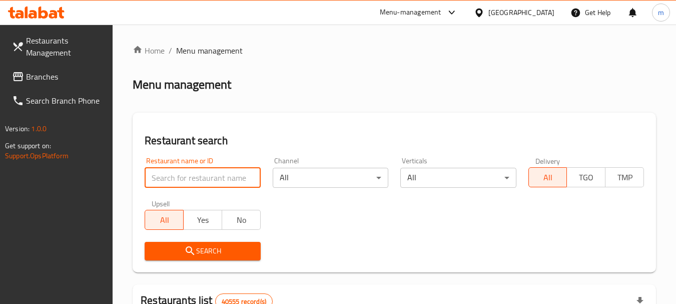
click at [202, 181] on input "search" at bounding box center [203, 178] width 116 height 20
paste input "699957"
type input "699957"
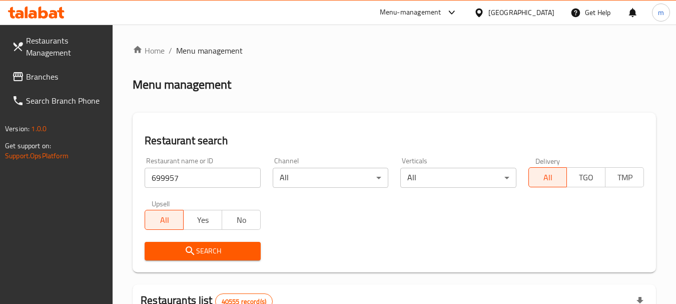
click at [172, 247] on span "Search" at bounding box center [203, 251] width 100 height 13
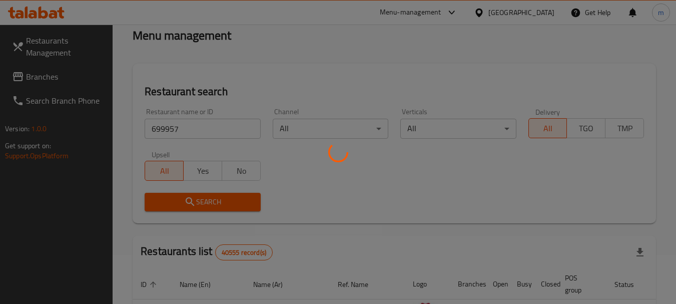
scroll to position [134, 0]
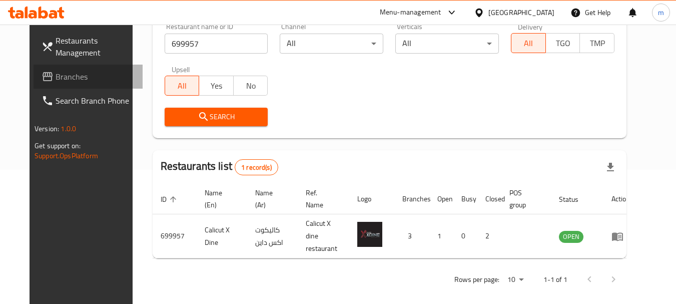
drag, startPoint x: 49, startPoint y: 78, endPoint x: 53, endPoint y: 74, distance: 5.3
click at [56, 77] on span "Branches" at bounding box center [95, 77] width 79 height 12
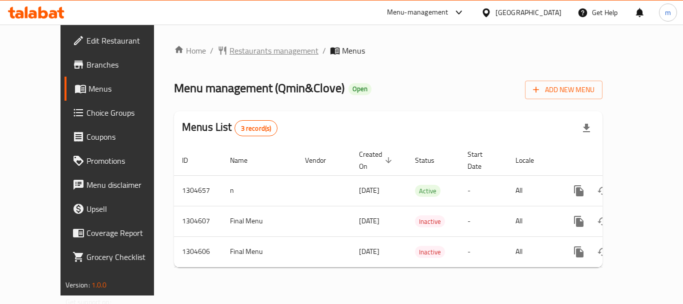
click at [230, 47] on span "Restaurants management" at bounding box center [274, 51] width 89 height 12
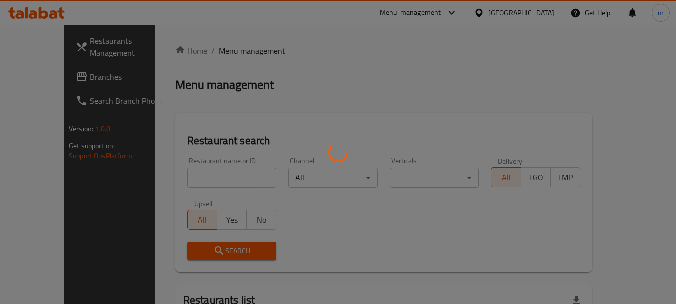
click at [188, 175] on div at bounding box center [338, 152] width 676 height 304
click at [180, 177] on div at bounding box center [338, 152] width 676 height 304
click at [178, 179] on div at bounding box center [338, 152] width 676 height 304
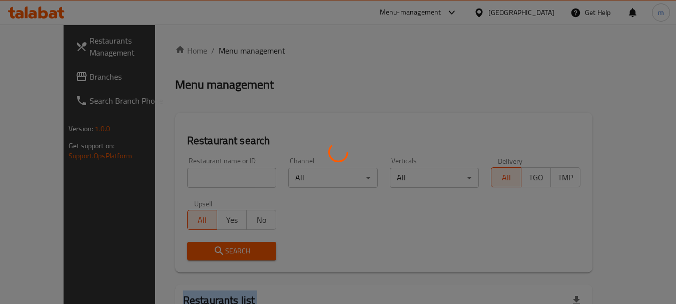
click at [178, 179] on div at bounding box center [338, 152] width 676 height 304
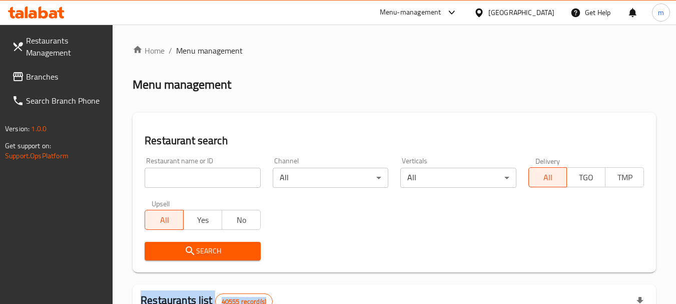
click at [178, 179] on div at bounding box center [338, 152] width 676 height 304
click at [178, 179] on input "search" at bounding box center [203, 178] width 116 height 20
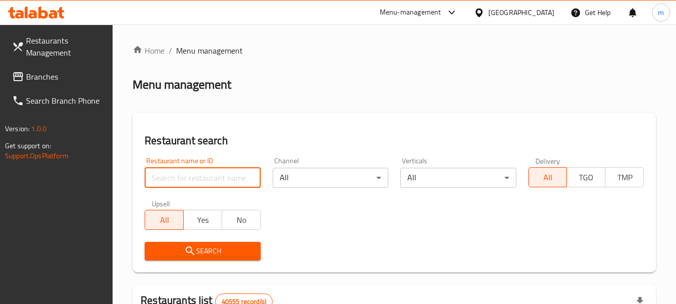
paste input "703305"
type input "703305"
drag, startPoint x: 198, startPoint y: 256, endPoint x: 272, endPoint y: 225, distance: 80.5
click at [198, 255] on span "Search" at bounding box center [203, 251] width 100 height 13
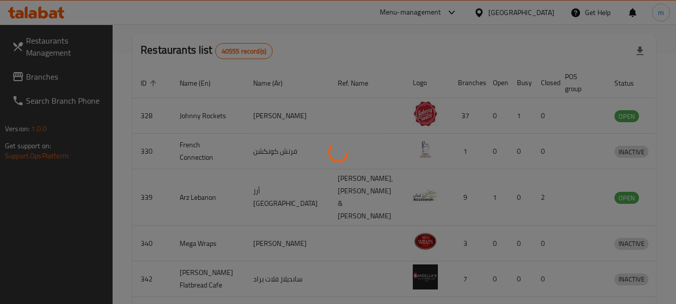
scroll to position [134, 0]
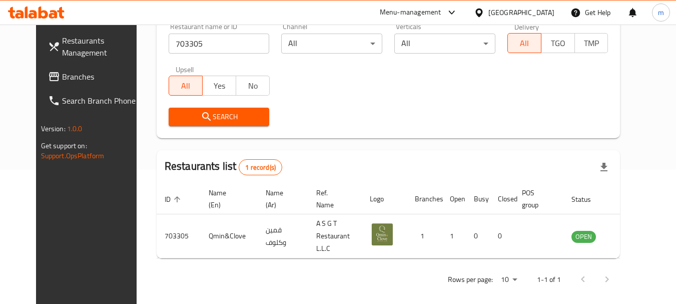
click at [482, 14] on icon at bounding box center [478, 12] width 7 height 9
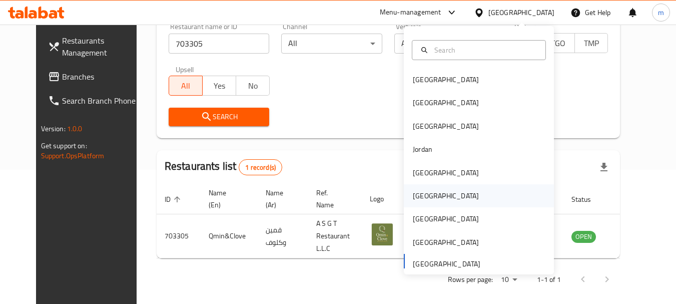
click at [415, 195] on div "Oman" at bounding box center [446, 195] width 66 height 11
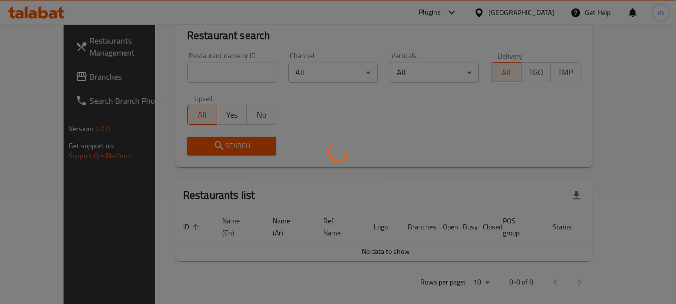
scroll to position [134, 0]
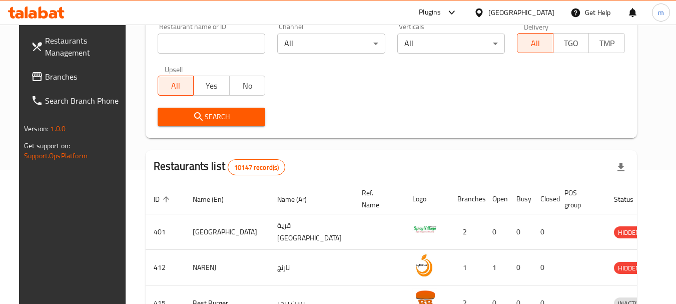
click at [48, 78] on span "Branches" at bounding box center [84, 77] width 79 height 12
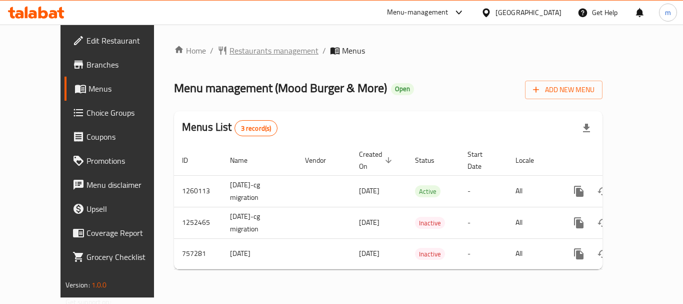
click at [246, 51] on span "Restaurants management" at bounding box center [274, 51] width 89 height 12
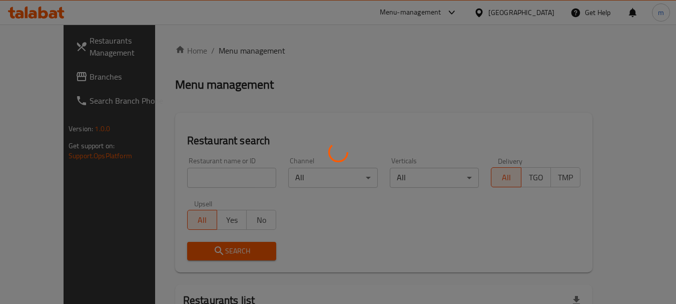
click at [203, 177] on div at bounding box center [338, 152] width 676 height 304
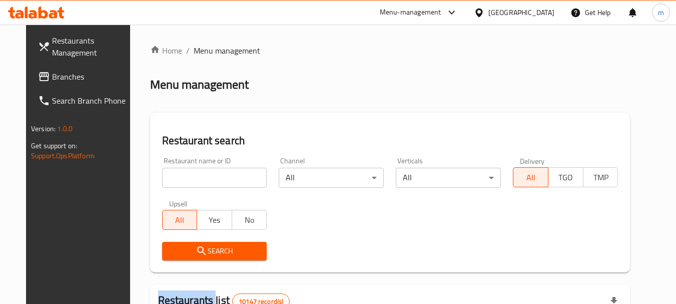
click at [203, 177] on div at bounding box center [338, 152] width 676 height 304
click at [203, 177] on input "search" at bounding box center [214, 178] width 105 height 20
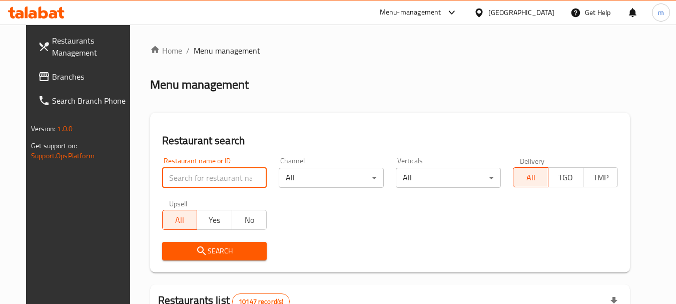
click at [203, 177] on input "search" at bounding box center [214, 178] width 105 height 20
paste input "649870"
type input "649870"
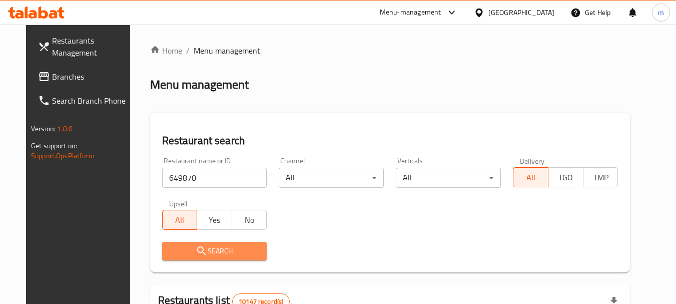
click at [208, 244] on button "Search" at bounding box center [214, 251] width 105 height 19
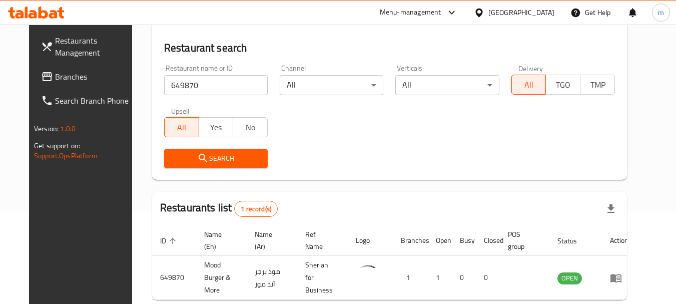
scroll to position [134, 0]
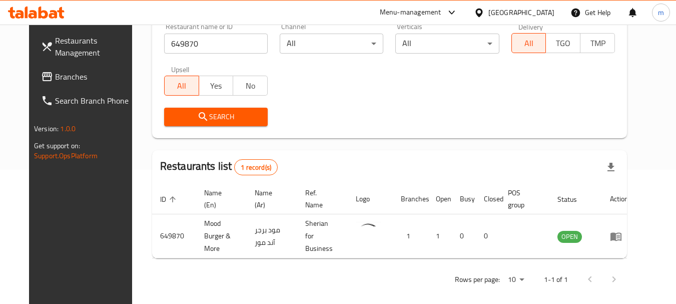
click at [482, 17] on icon at bounding box center [478, 12] width 7 height 9
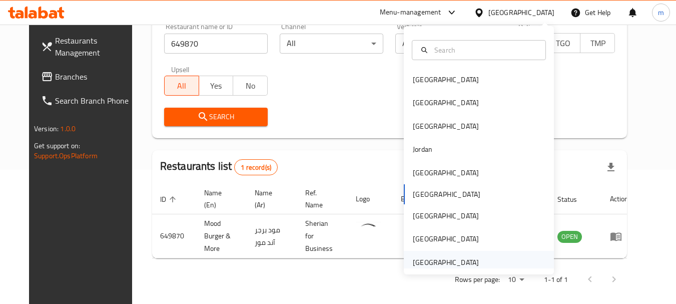
click at [417, 262] on div "[GEOGRAPHIC_DATA]" at bounding box center [446, 262] width 66 height 11
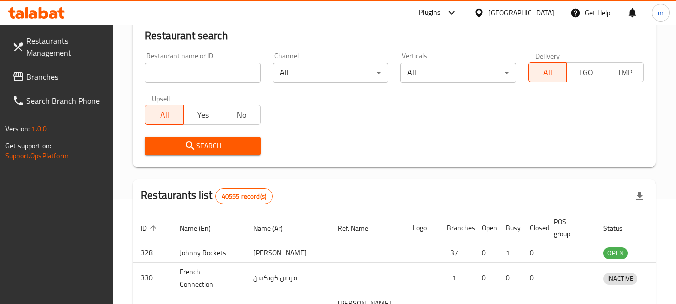
scroll to position [134, 0]
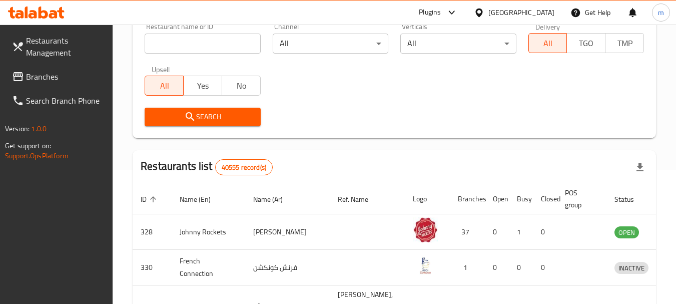
click at [53, 79] on span "Branches" at bounding box center [65, 77] width 79 height 12
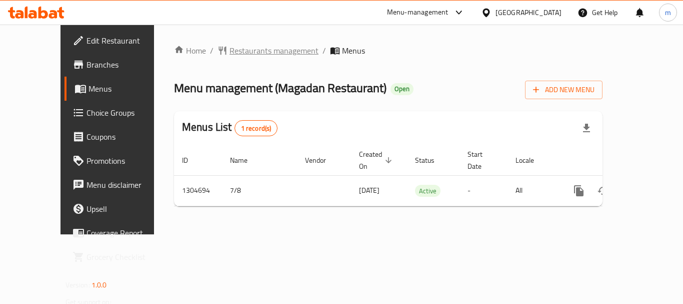
click at [243, 54] on span "Restaurants management" at bounding box center [274, 51] width 89 height 12
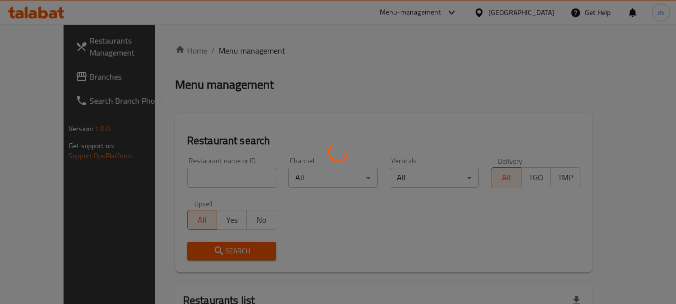
click at [183, 179] on div at bounding box center [338, 152] width 676 height 304
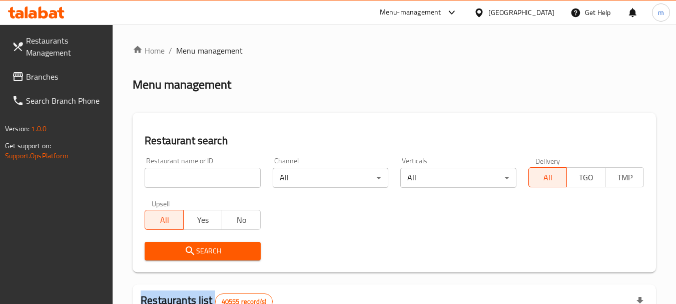
click at [183, 179] on div at bounding box center [338, 152] width 676 height 304
click at [183, 179] on input "search" at bounding box center [203, 178] width 116 height 20
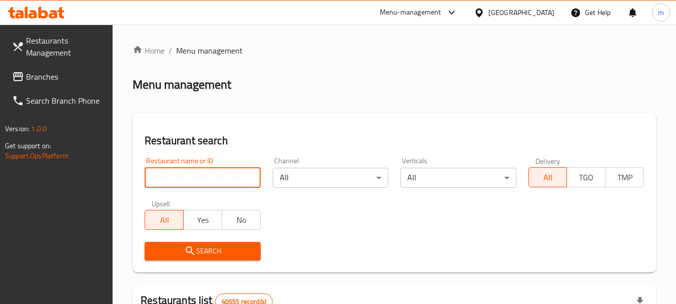
paste input "703360"
type input "703360"
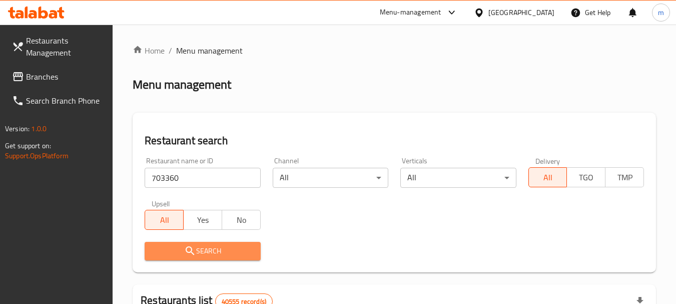
drag, startPoint x: 189, startPoint y: 248, endPoint x: 326, endPoint y: 218, distance: 139.8
click at [190, 249] on icon "submit" at bounding box center [190, 251] width 12 height 12
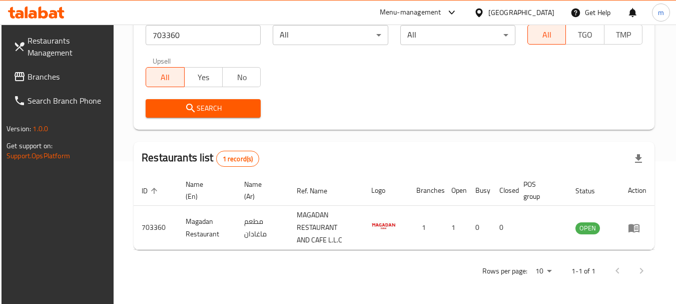
scroll to position [143, 0]
click at [47, 74] on span "Branches" at bounding box center [67, 77] width 79 height 12
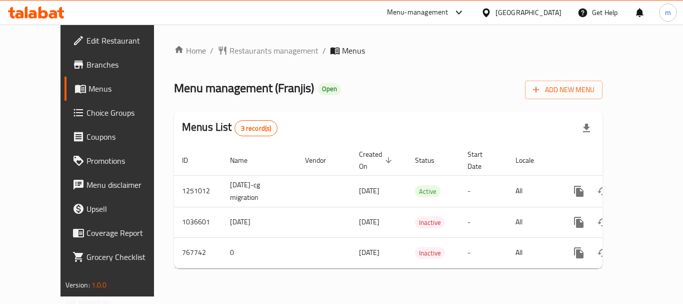
click at [232, 55] on div at bounding box center [341, 152] width 683 height 304
click at [230, 50] on span "Restaurants management" at bounding box center [274, 51] width 89 height 12
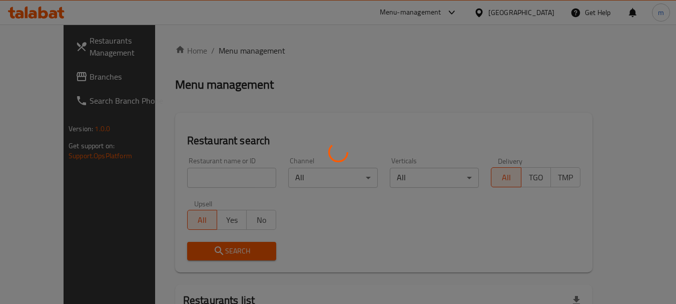
click at [194, 176] on div at bounding box center [338, 152] width 676 height 304
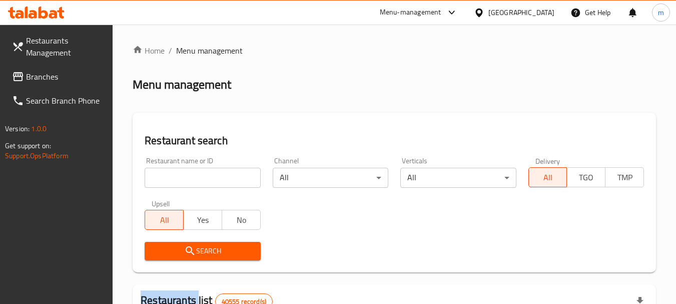
click at [194, 176] on div at bounding box center [338, 152] width 676 height 304
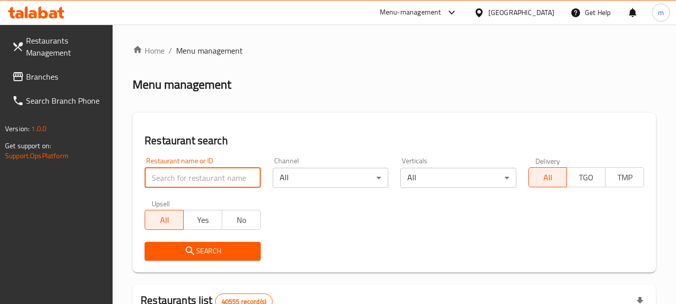
click at [194, 176] on input "search" at bounding box center [203, 178] width 116 height 20
paste input "650867"
type input "650867"
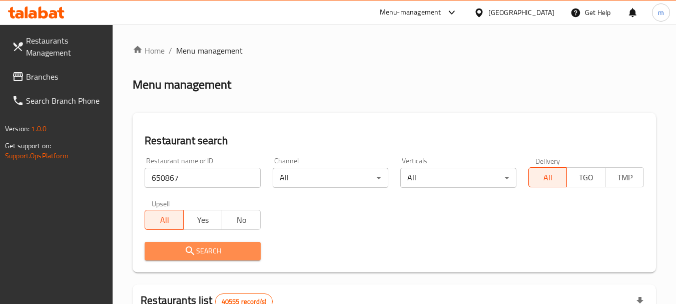
click at [213, 252] on span "Search" at bounding box center [203, 251] width 100 height 13
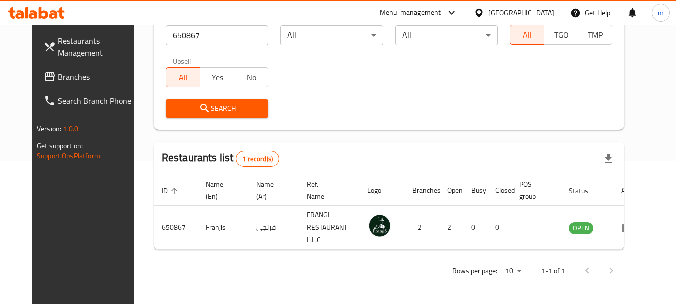
scroll to position [143, 0]
click at [58, 79] on span "Branches" at bounding box center [97, 77] width 79 height 12
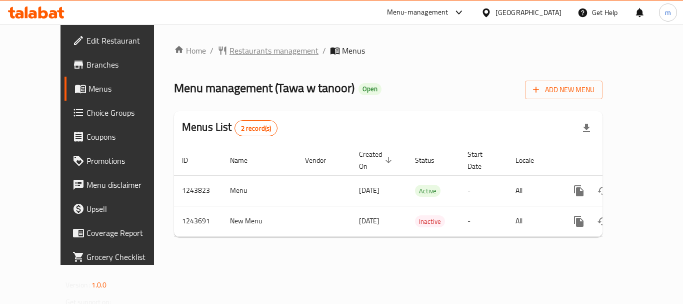
click at [239, 49] on span "Restaurants management" at bounding box center [274, 51] width 89 height 12
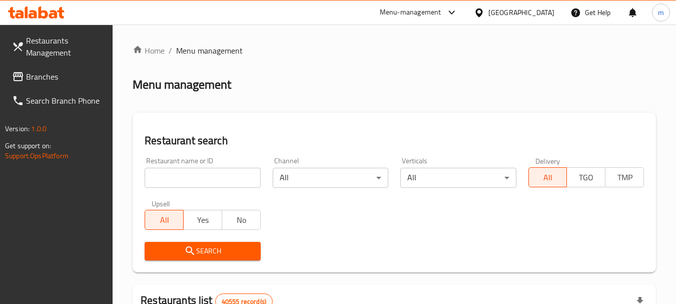
click at [187, 184] on div at bounding box center [338, 152] width 676 height 304
click at [184, 183] on input "search" at bounding box center [203, 178] width 116 height 20
click at [184, 182] on input "search" at bounding box center [203, 178] width 116 height 20
paste input "681711"
type input "681711"
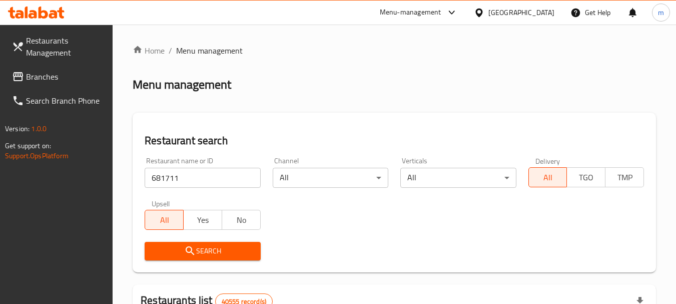
click at [207, 248] on span "Search" at bounding box center [203, 251] width 100 height 13
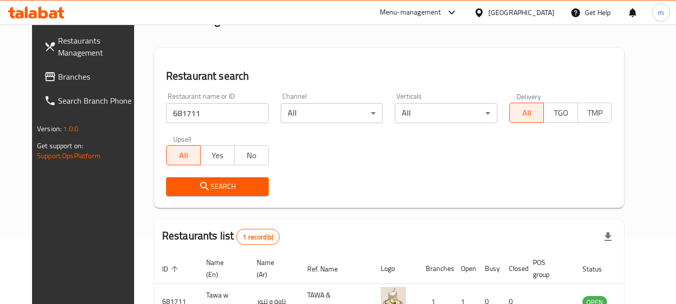
scroll to position [130, 0]
